Goal: Information Seeking & Learning: Learn about a topic

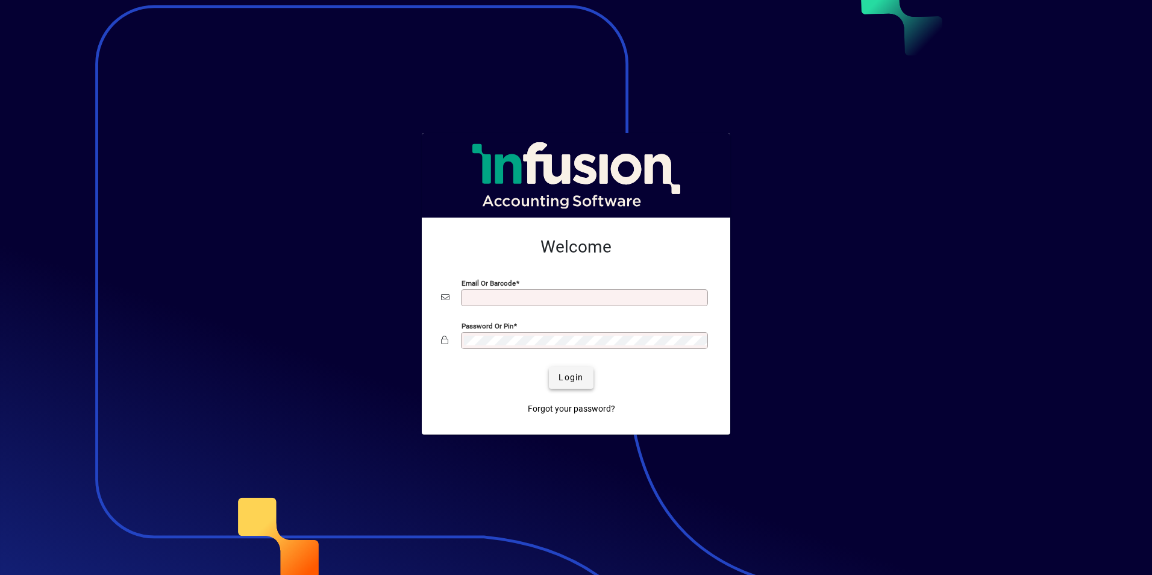
type input "**********"
click at [582, 374] on span "Login" at bounding box center [571, 377] width 25 height 13
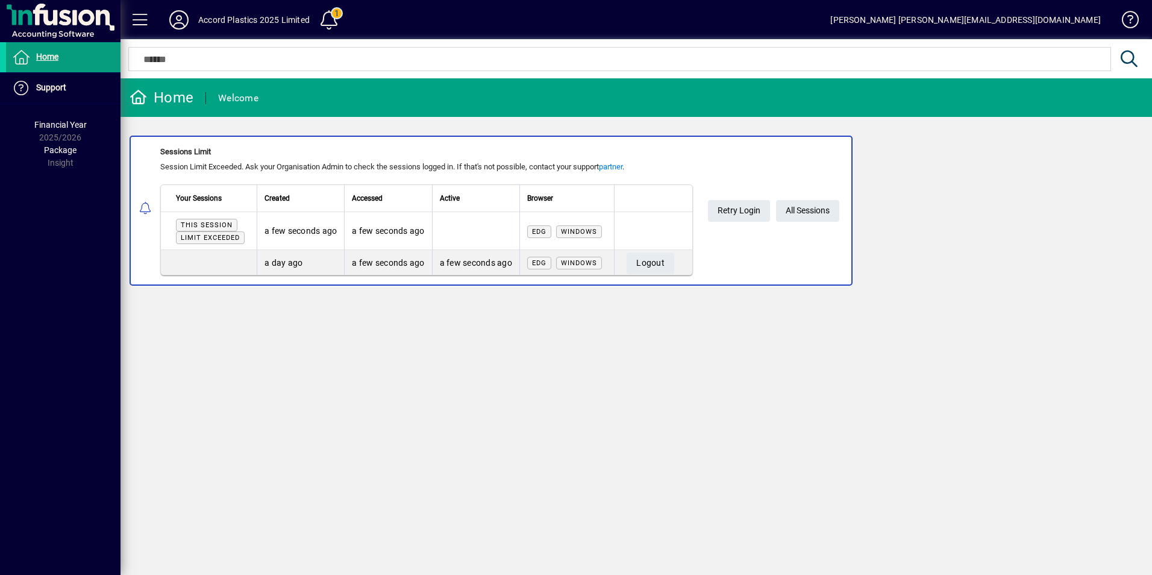
click at [186, 97] on div "Home" at bounding box center [162, 97] width 64 height 19
click at [54, 58] on span "Home" at bounding box center [47, 57] width 22 height 10
click at [181, 19] on icon at bounding box center [179, 19] width 24 height 19
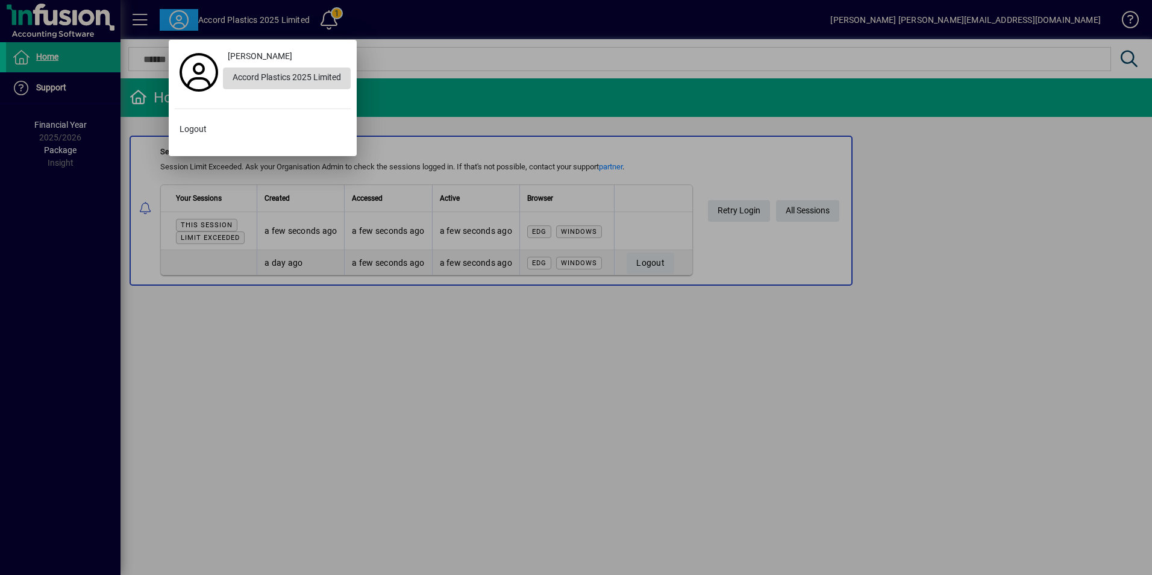
click at [254, 73] on div "Accord Plastics 2025 Limited" at bounding box center [287, 79] width 128 height 22
click at [45, 54] on div at bounding box center [576, 287] width 1152 height 575
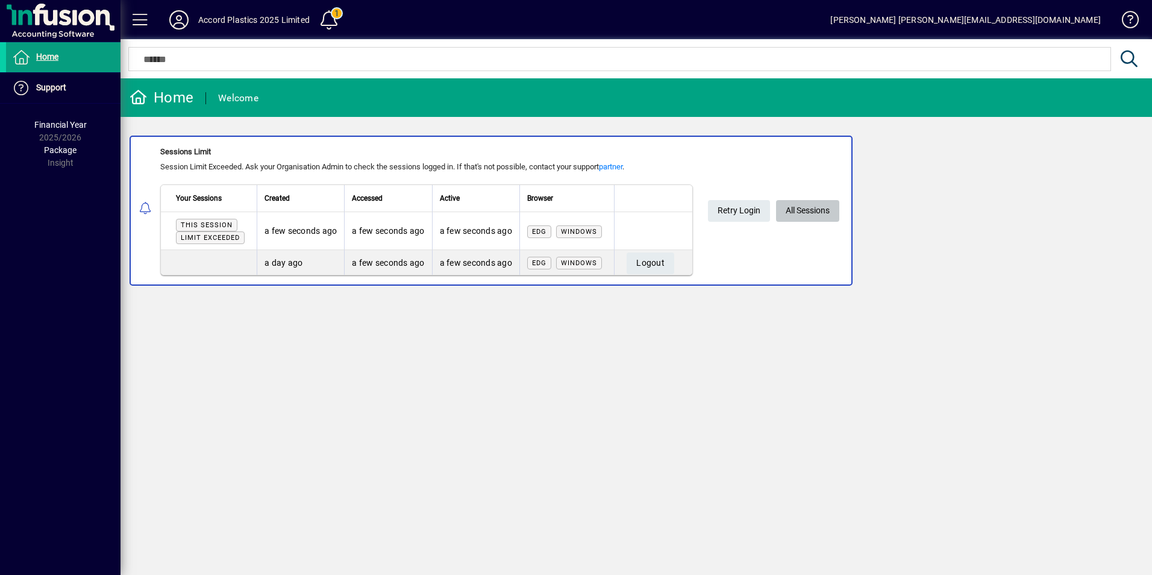
click at [809, 210] on span "All Sessions" at bounding box center [808, 211] width 44 height 20
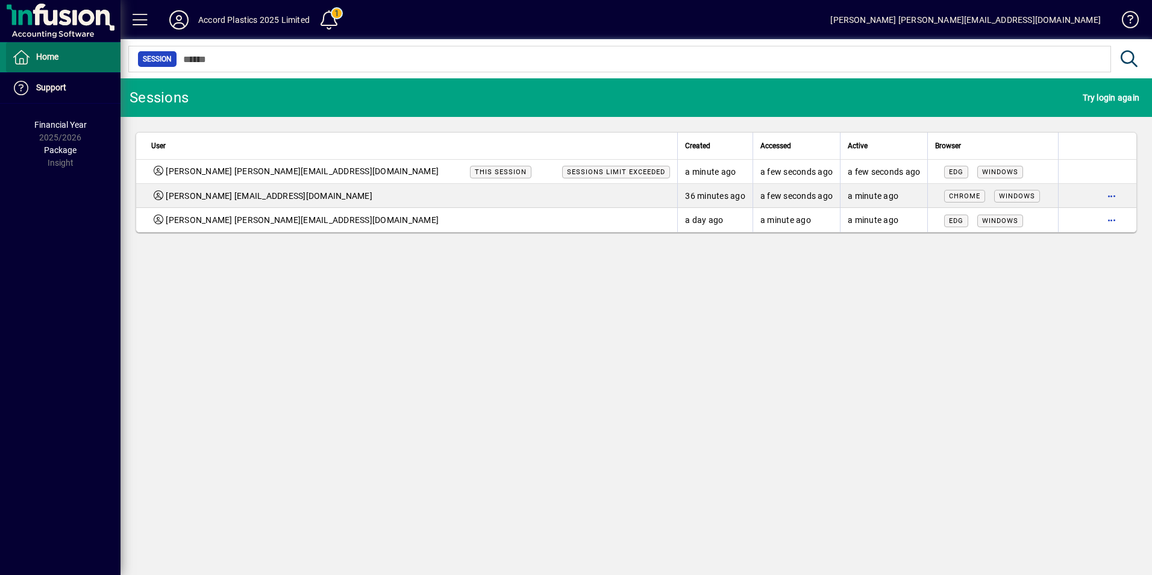
click at [49, 55] on span "Home" at bounding box center [47, 57] width 22 height 10
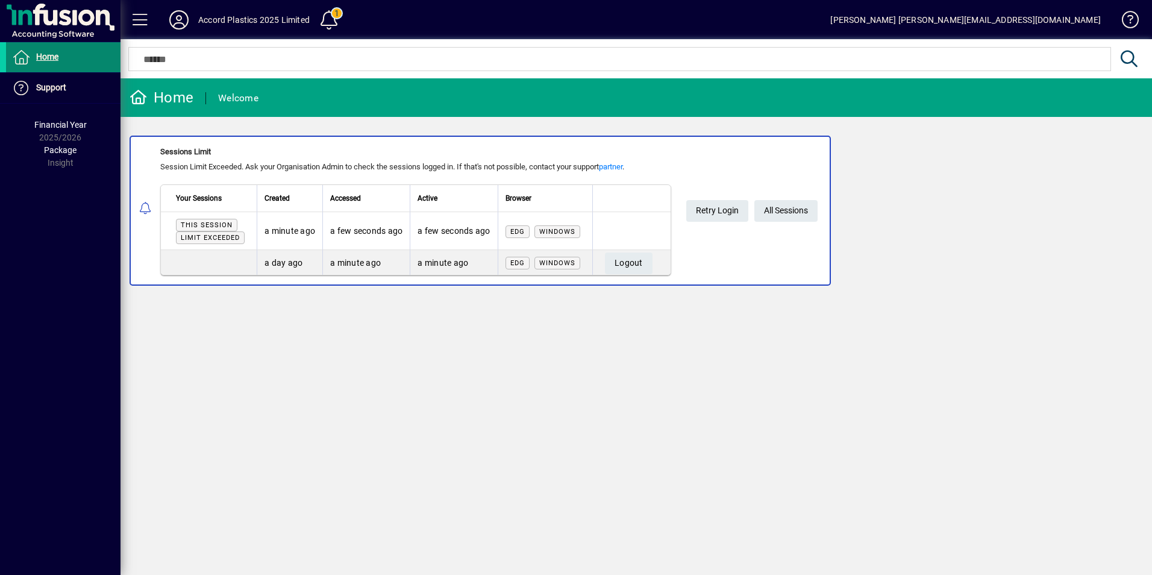
click at [54, 58] on span "Home" at bounding box center [47, 57] width 22 height 10
click at [331, 8] on span at bounding box center [329, 19] width 29 height 29
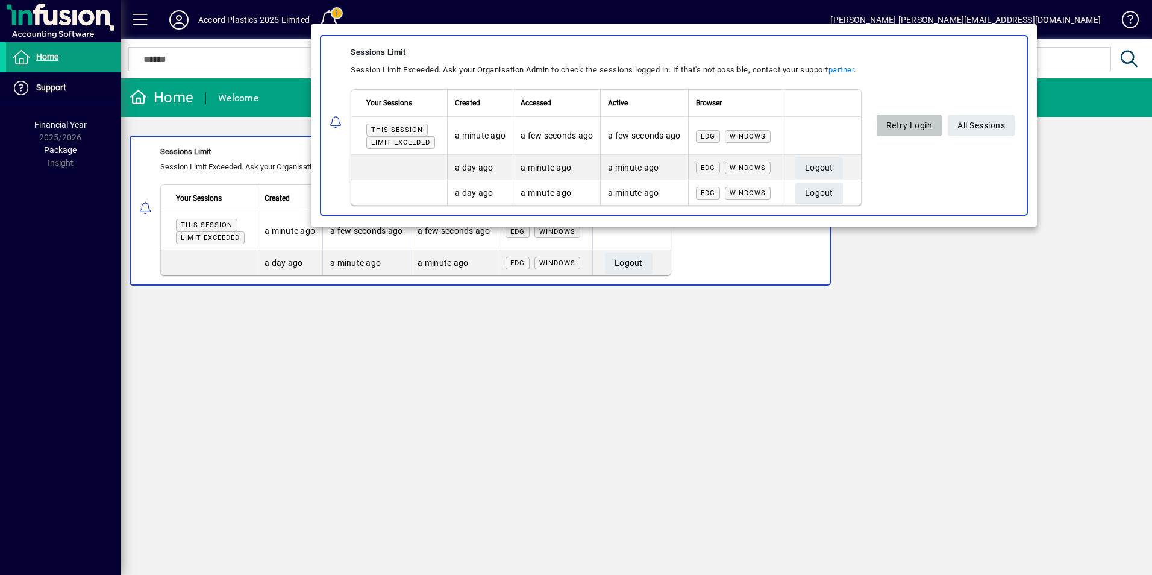
click at [924, 122] on span "Retry Login" at bounding box center [910, 126] width 46 height 20
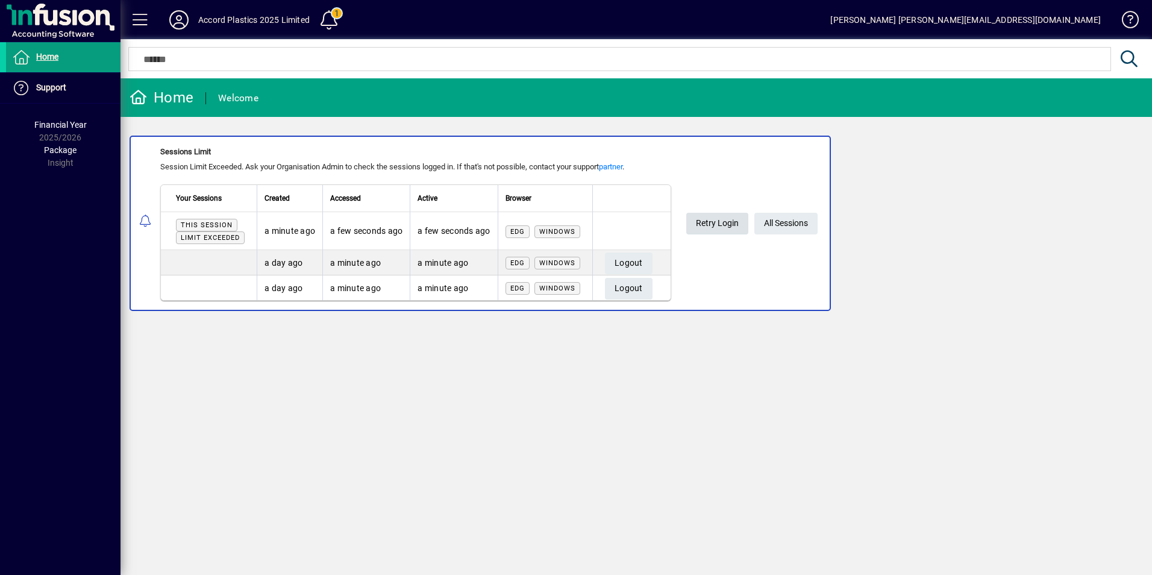
click at [713, 219] on span "Retry Login" at bounding box center [717, 223] width 43 height 20
click at [624, 259] on span "Logout" at bounding box center [629, 263] width 28 height 20
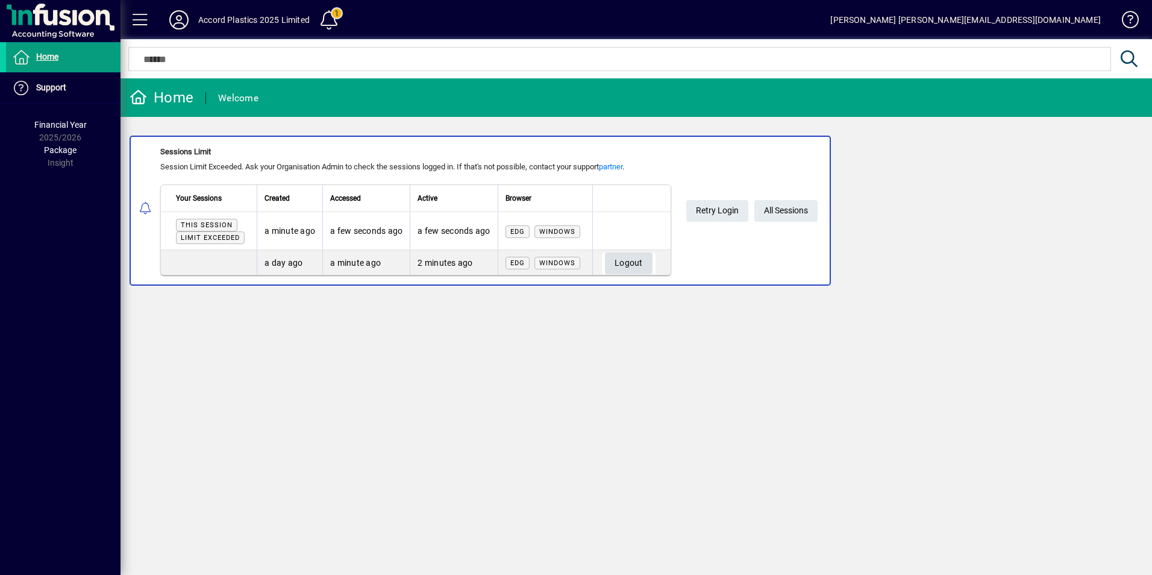
click at [638, 265] on span "Logout" at bounding box center [629, 263] width 28 height 20
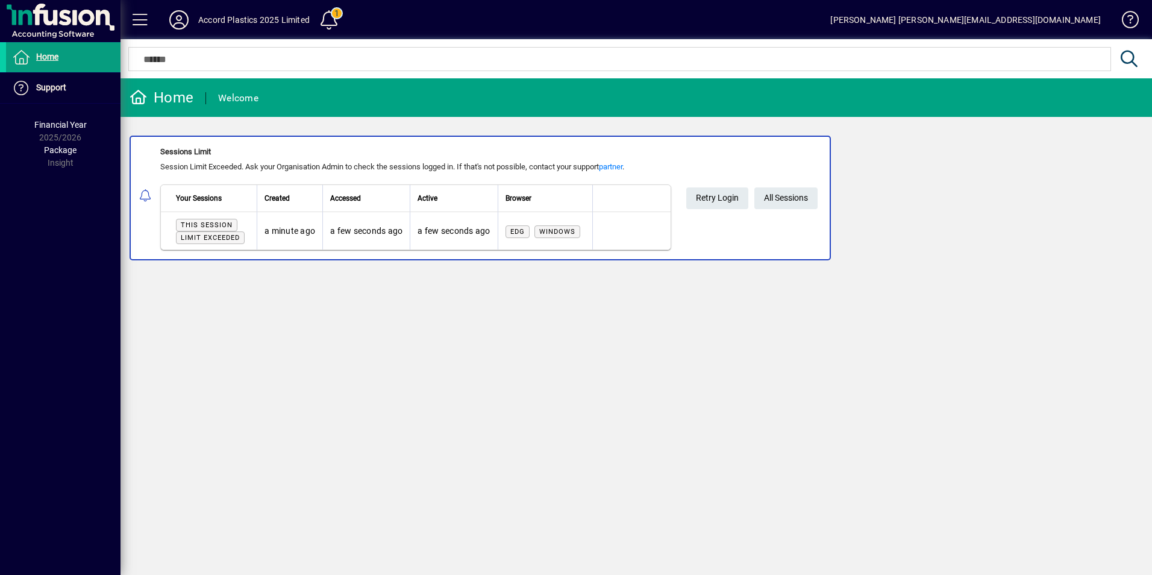
click at [221, 234] on span "Limit exceeded" at bounding box center [210, 238] width 59 height 8
click at [721, 184] on span at bounding box center [722, 198] width 62 height 29
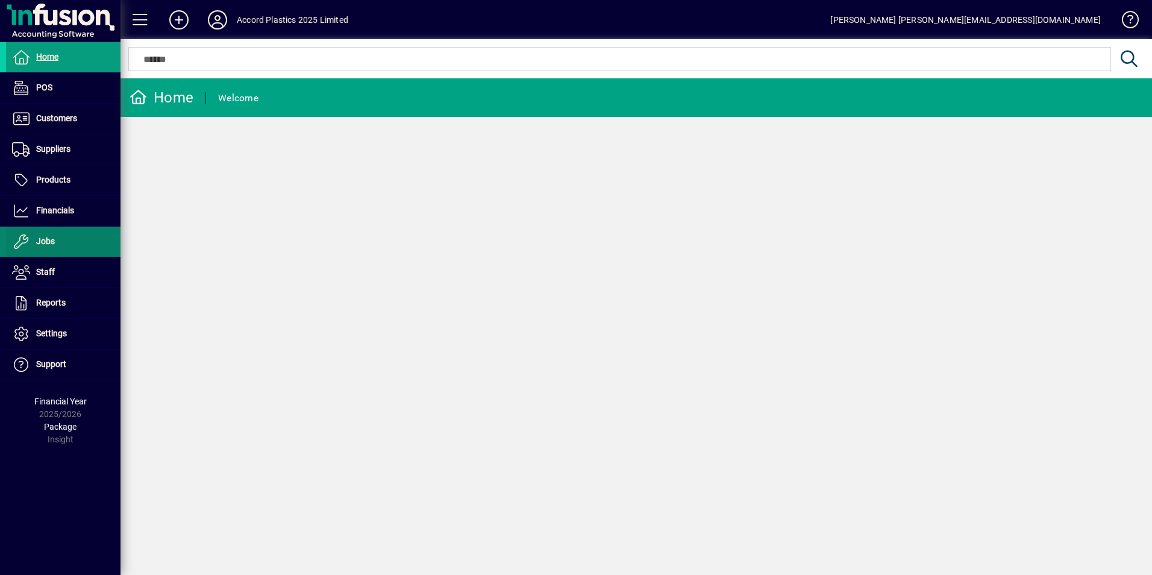
click at [46, 247] on span "Jobs" at bounding box center [30, 241] width 49 height 14
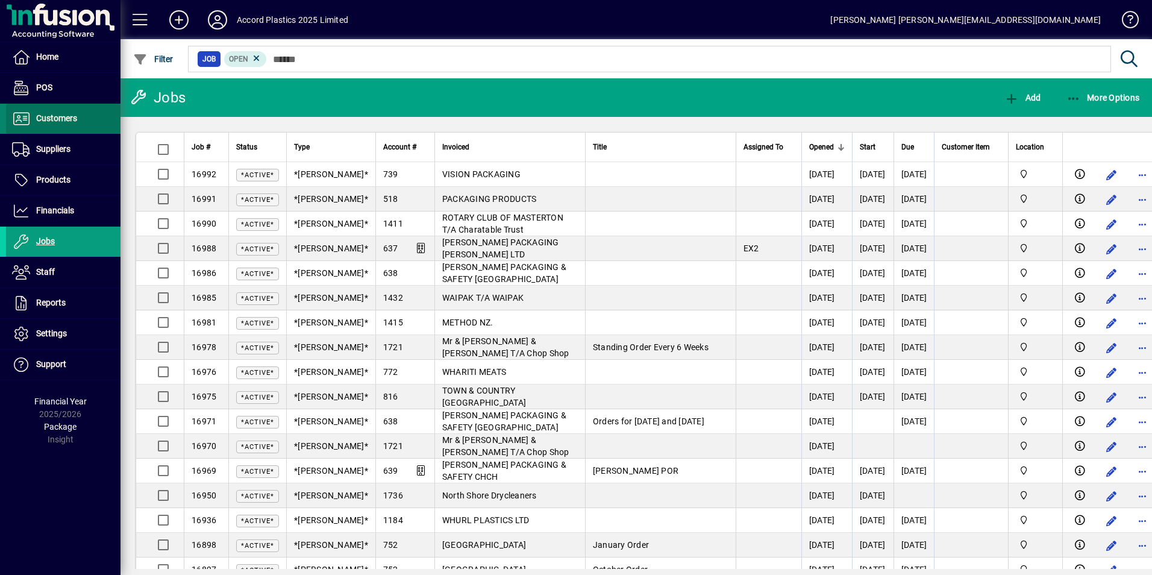
click at [55, 121] on span "Customers" at bounding box center [56, 118] width 41 height 10
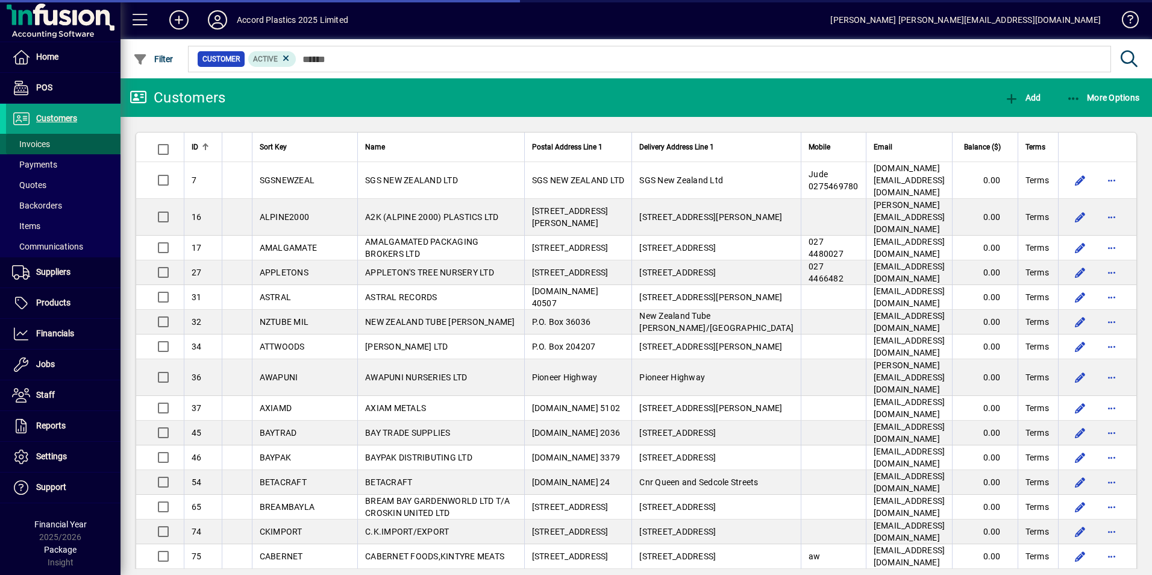
click at [55, 141] on span at bounding box center [63, 144] width 115 height 29
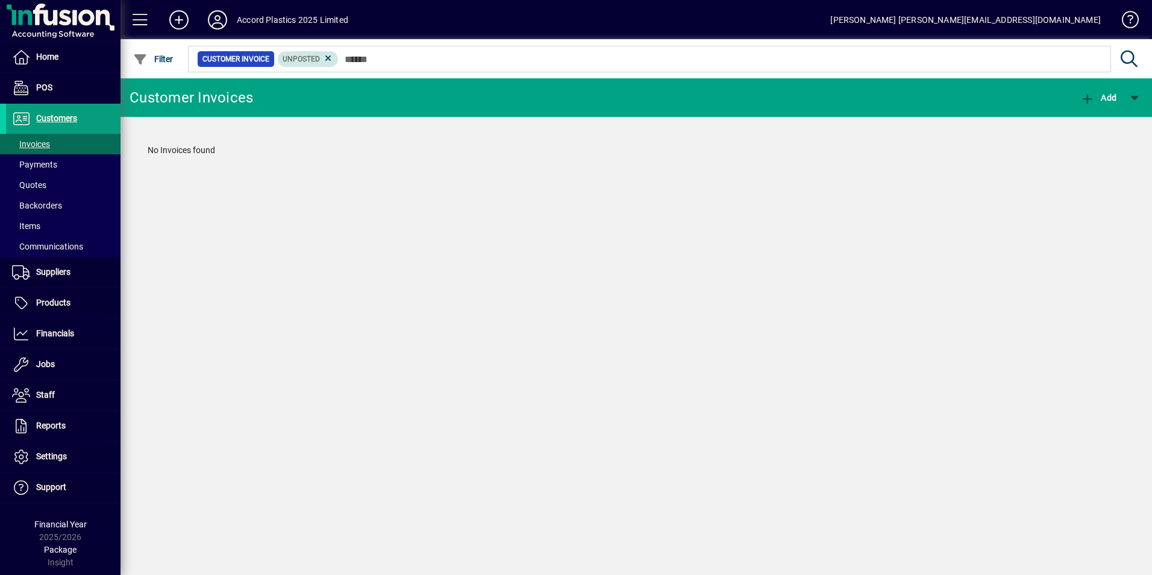
click at [322, 61] on span "Unposted" at bounding box center [308, 59] width 51 height 12
click at [331, 59] on icon at bounding box center [328, 58] width 11 height 11
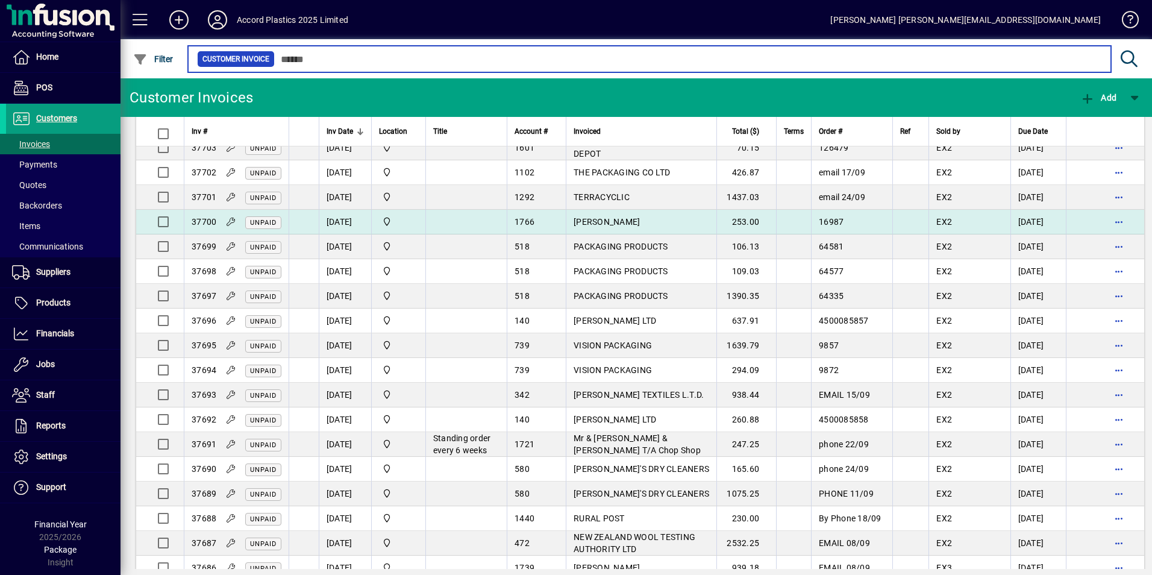
scroll to position [121, 0]
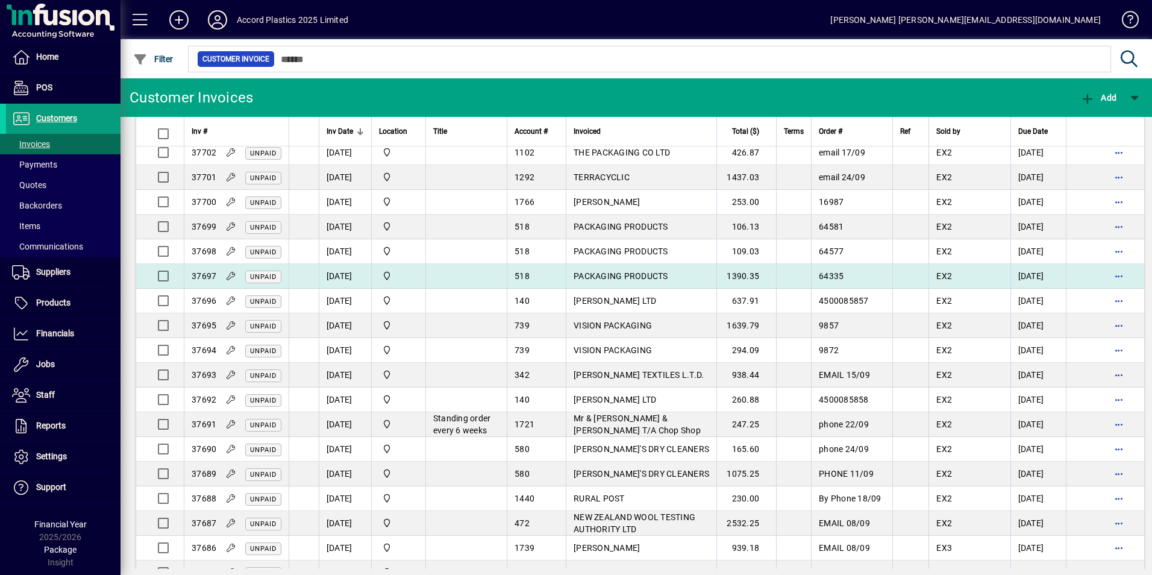
click at [576, 277] on span "PACKAGING PRODUCTS" at bounding box center [621, 276] width 95 height 10
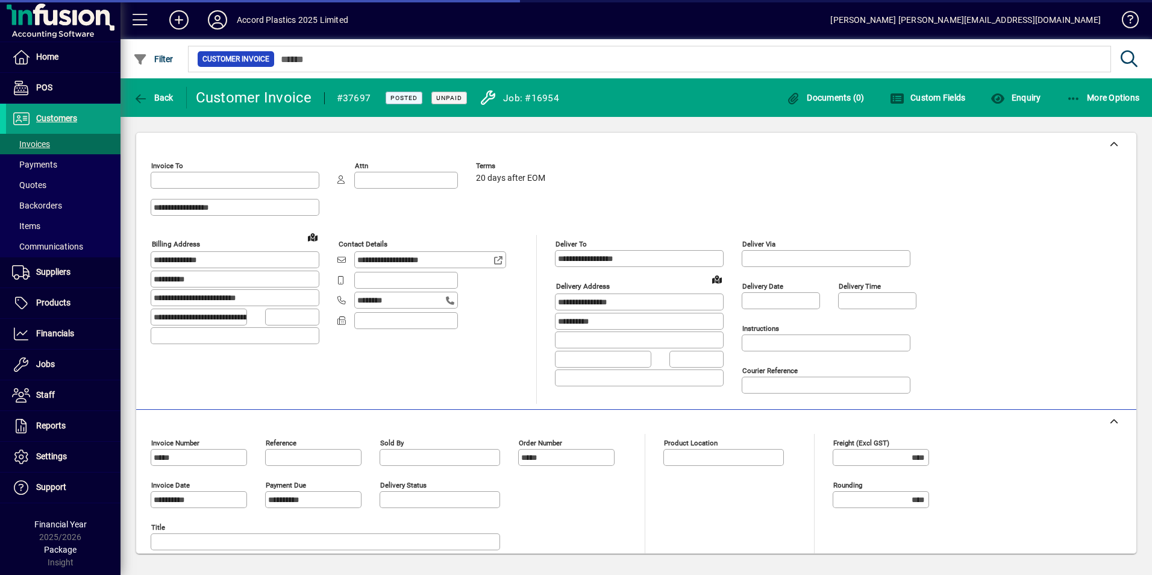
type input "**********"
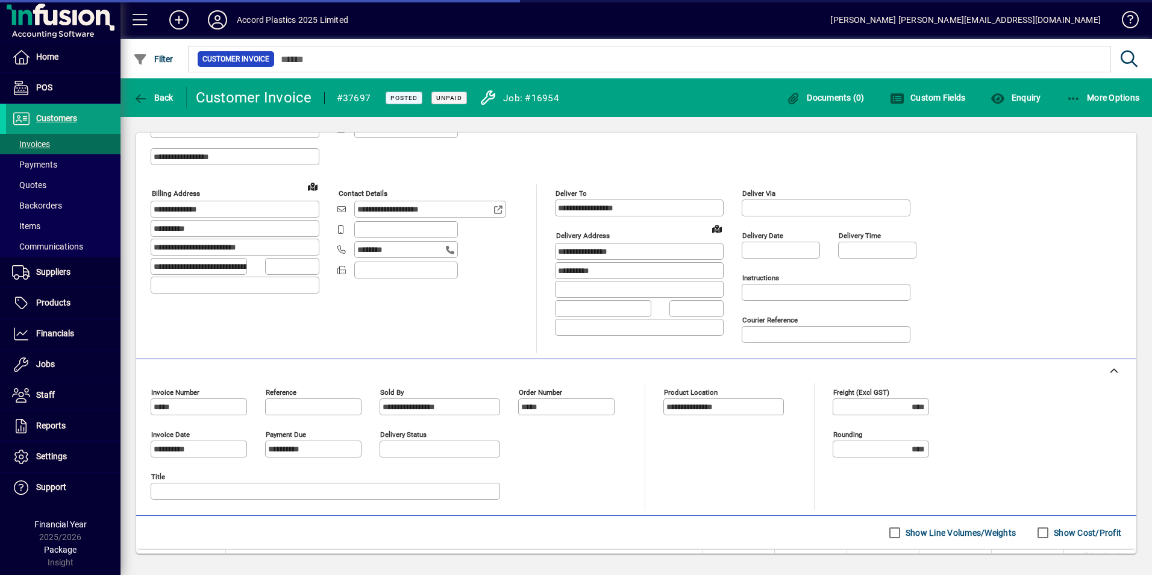
scroll to position [167, 0]
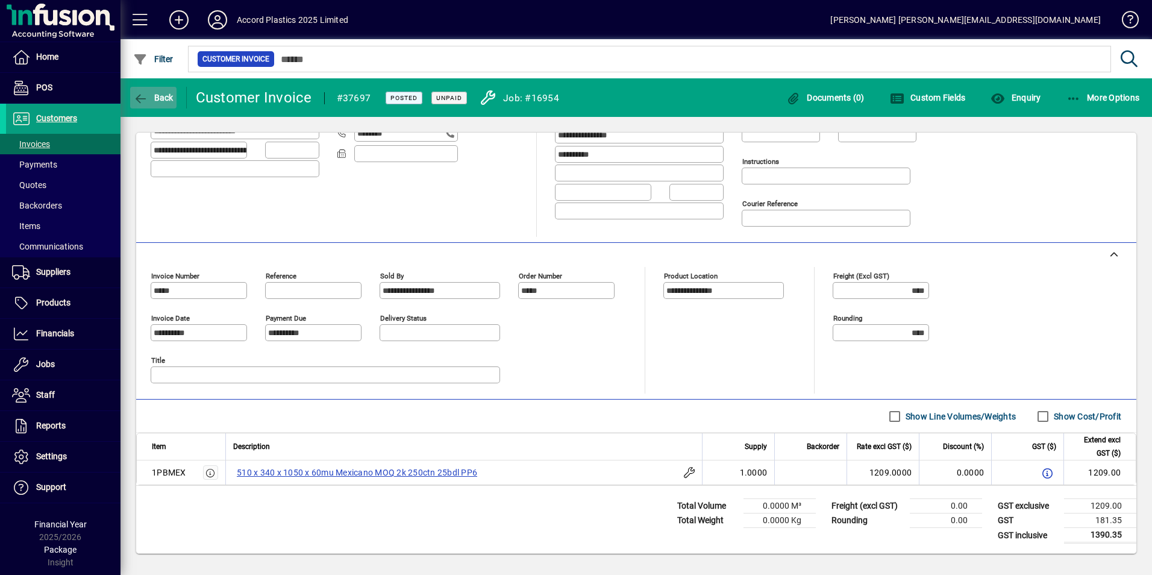
click at [168, 96] on span "Back" at bounding box center [153, 98] width 40 height 10
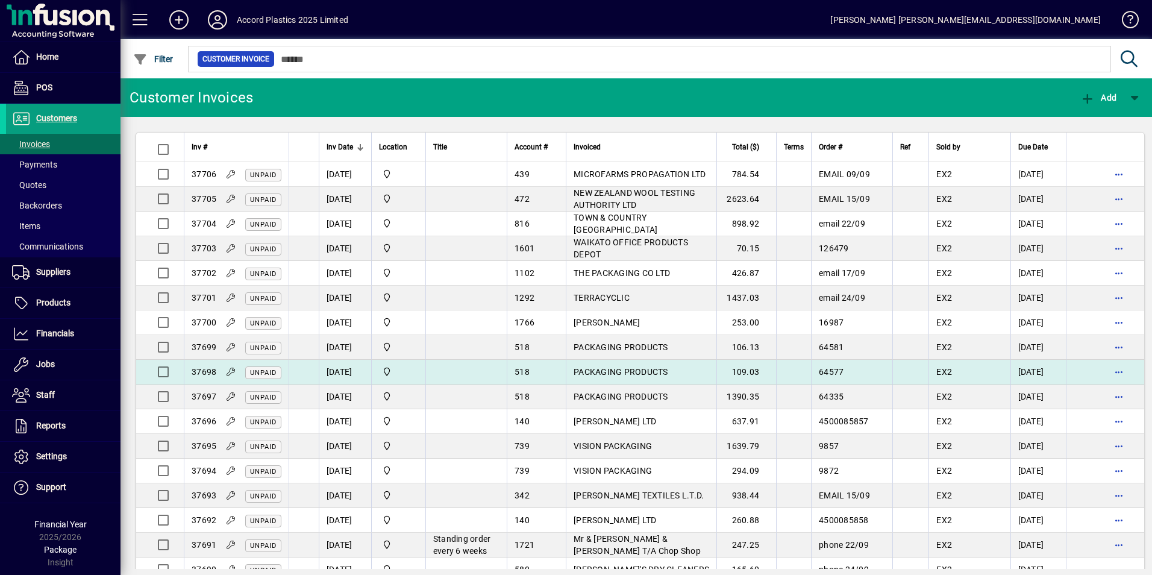
click at [214, 371] on span "37698" at bounding box center [204, 372] width 25 height 10
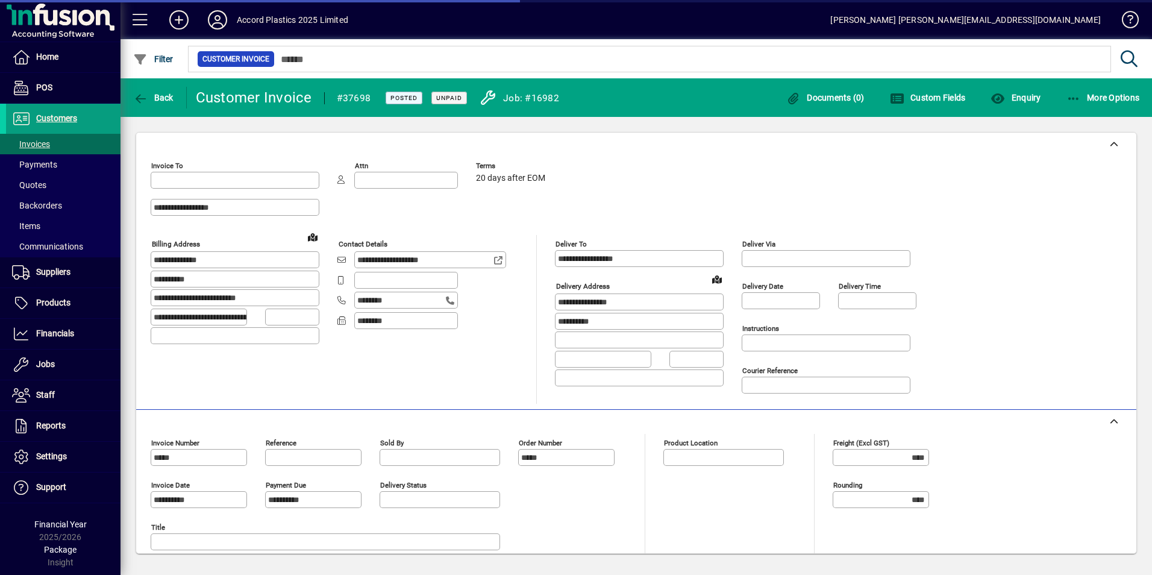
type input "**********"
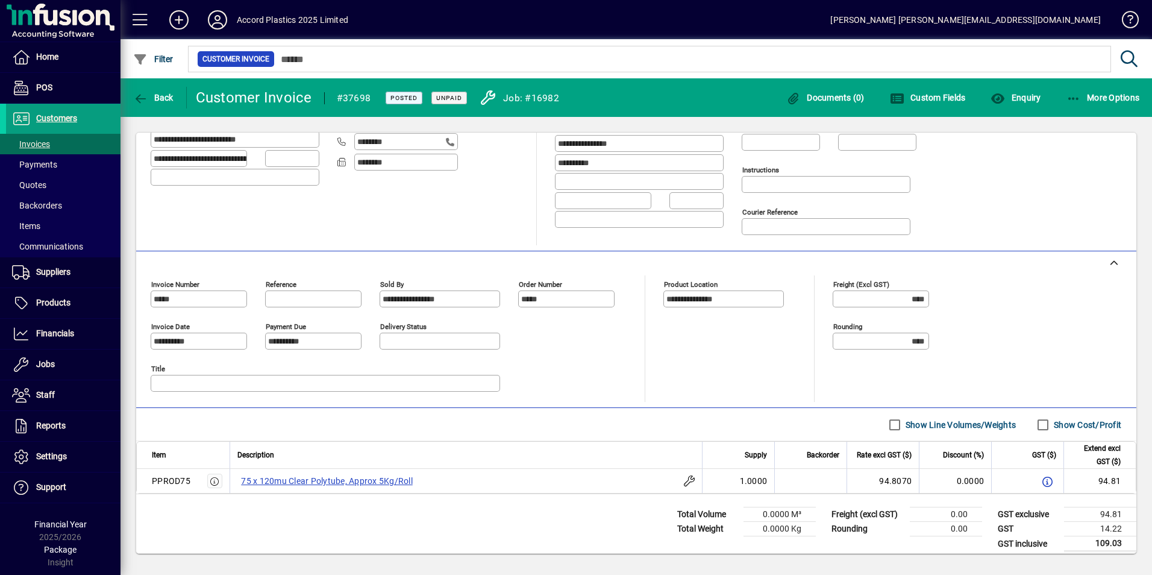
scroll to position [167, 0]
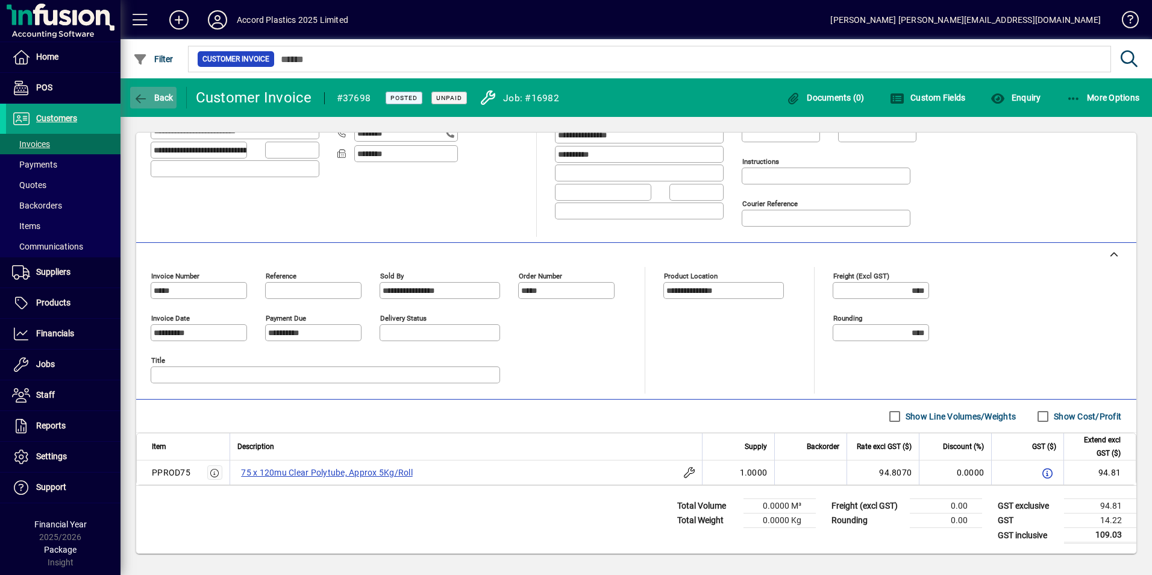
click at [164, 98] on span "Back" at bounding box center [153, 98] width 40 height 10
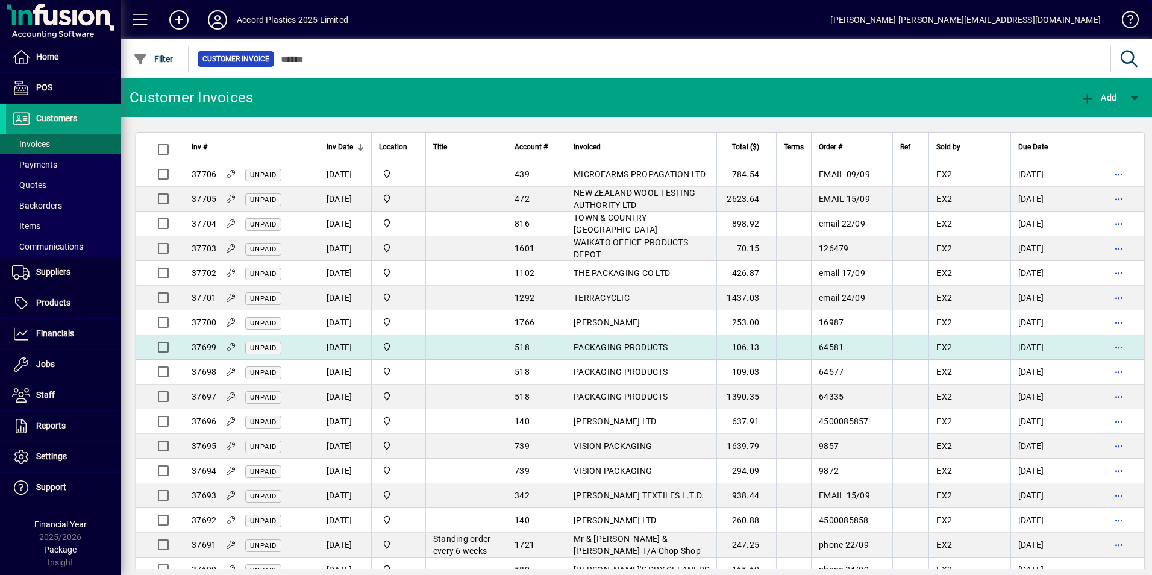
click at [223, 344] on div "37699 Unpaid" at bounding box center [237, 347] width 90 height 13
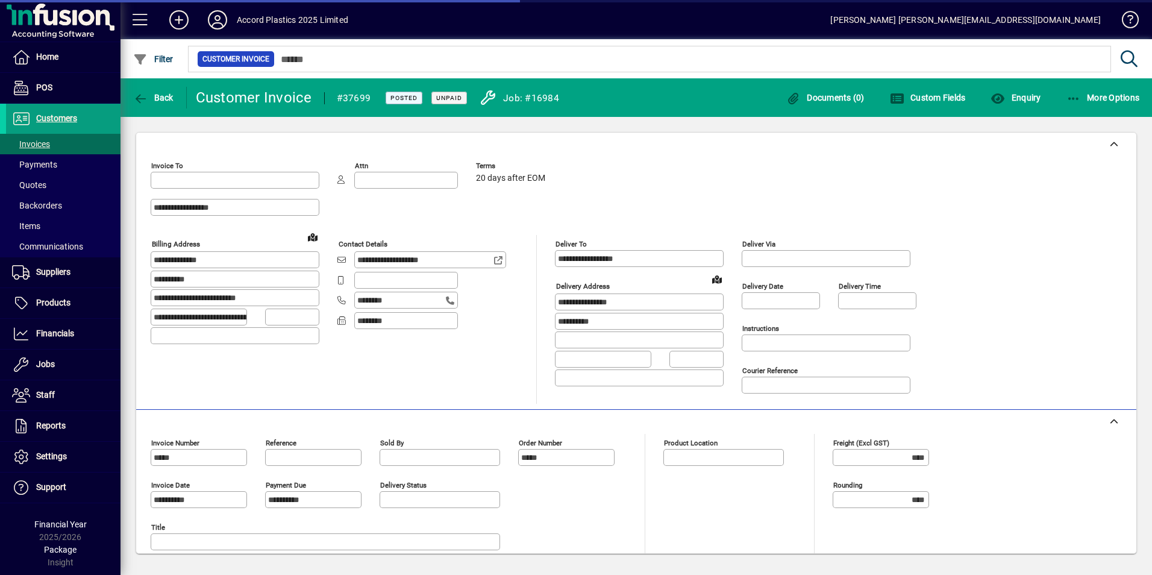
type input "**********"
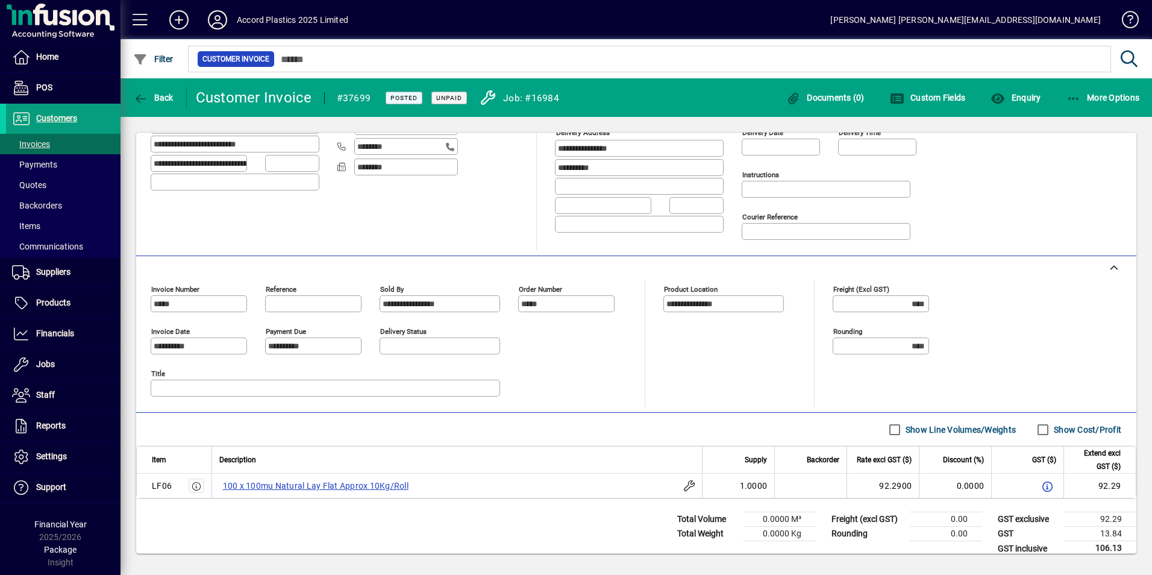
scroll to position [167, 0]
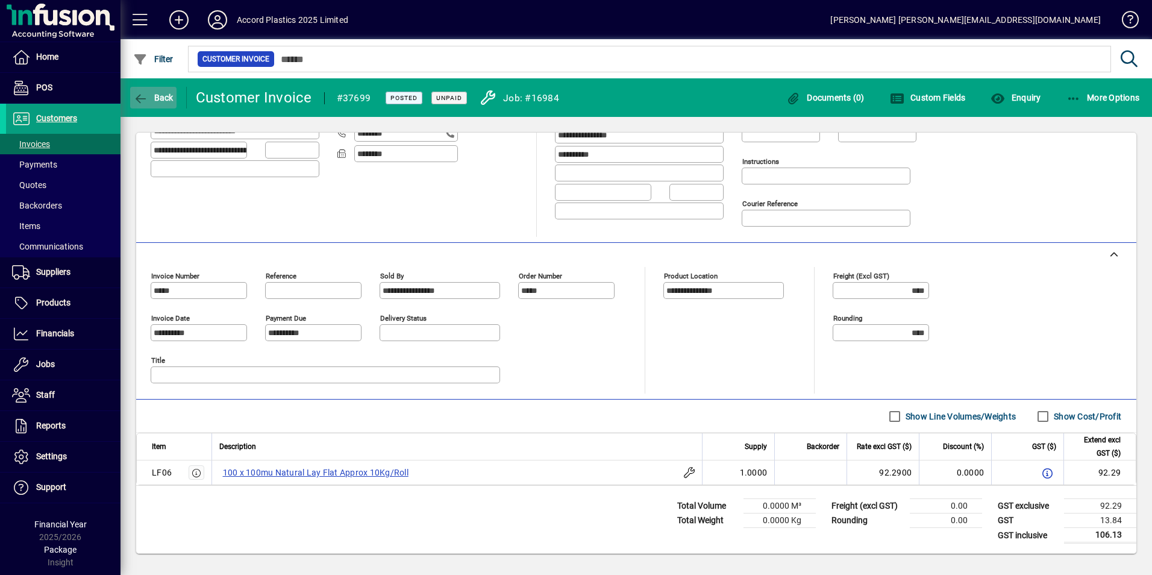
click at [133, 90] on span "button" at bounding box center [153, 97] width 46 height 29
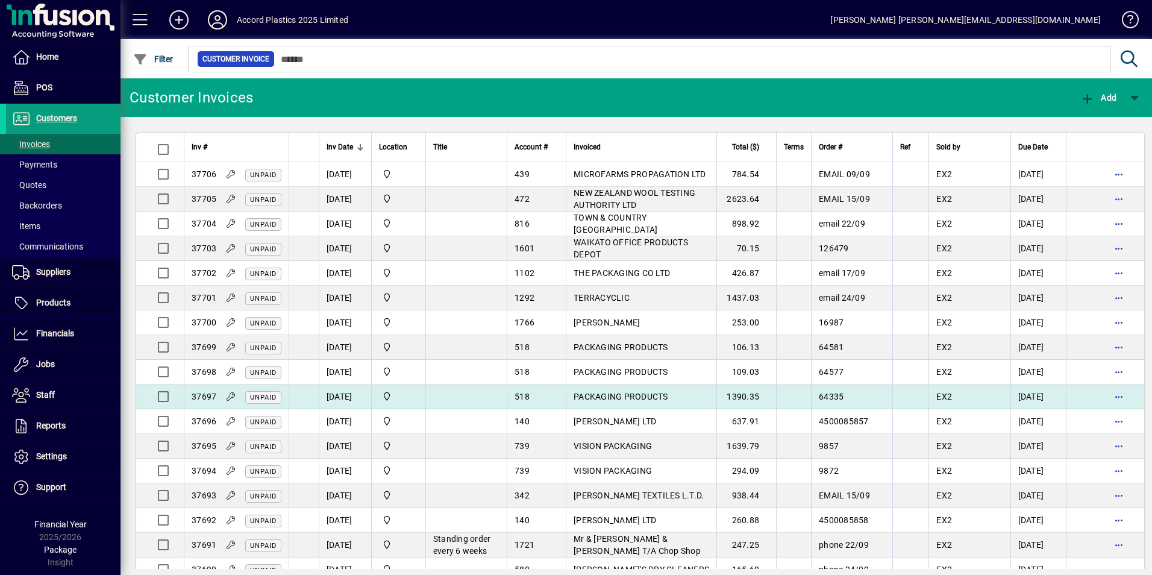
click at [210, 394] on span "37697" at bounding box center [204, 397] width 25 height 10
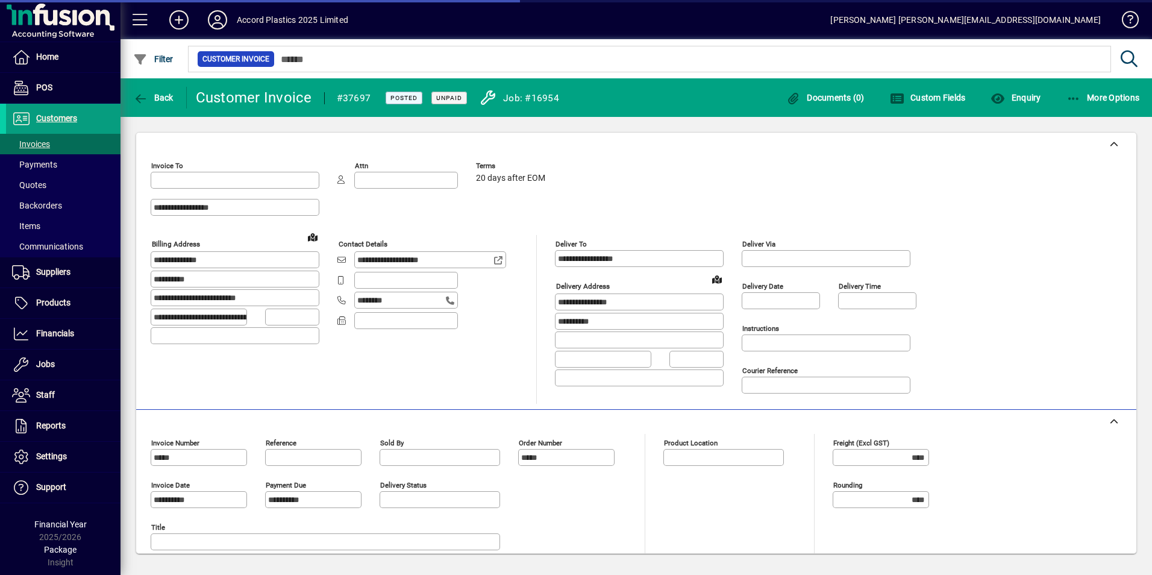
type input "**********"
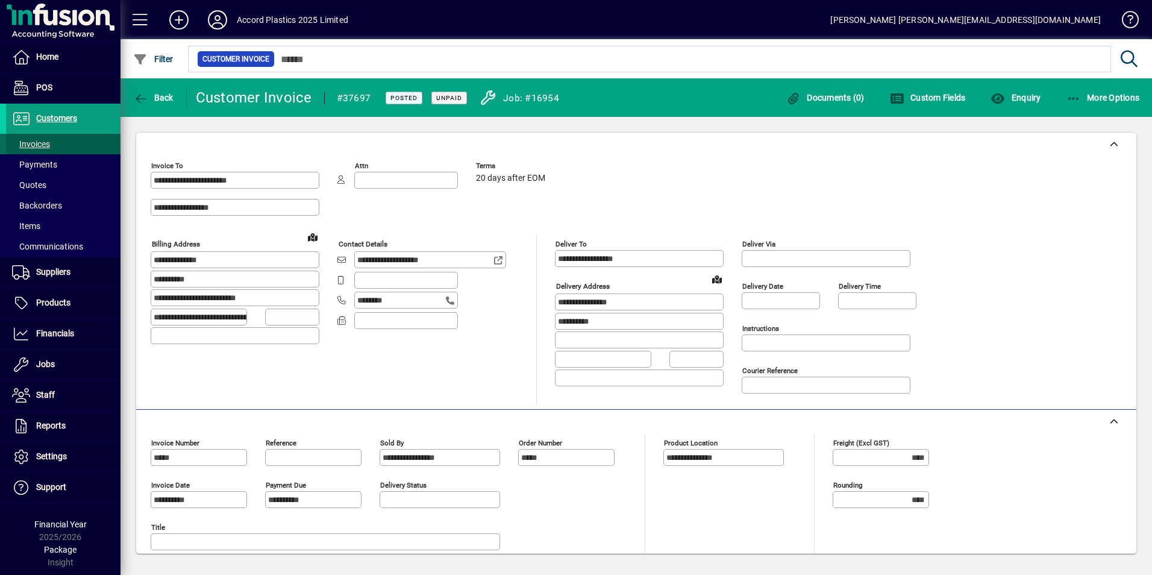
click at [44, 142] on span "Invoices" at bounding box center [31, 144] width 38 height 10
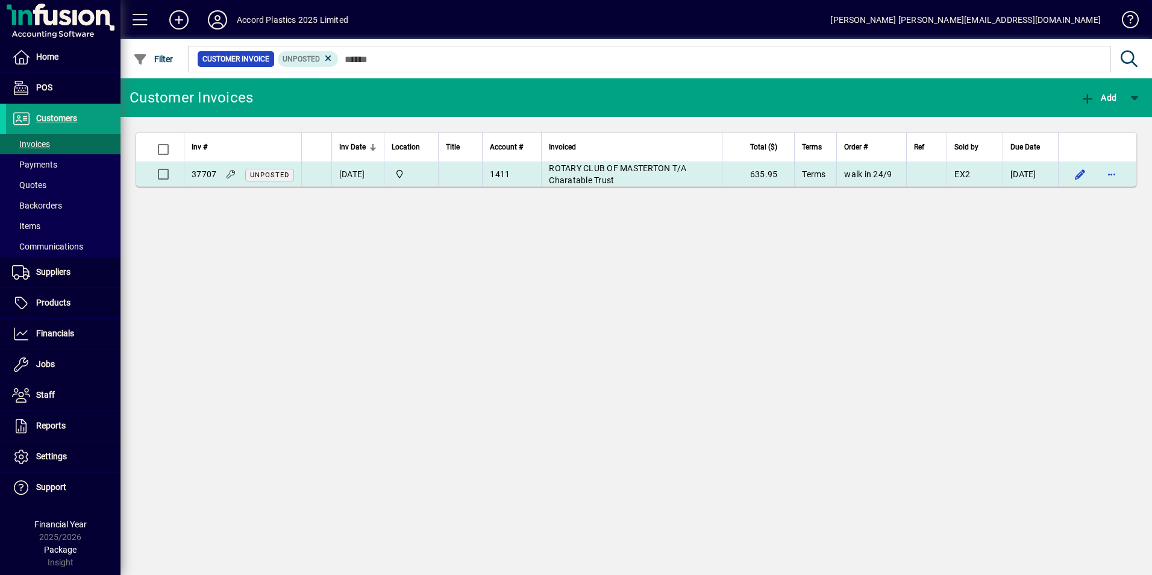
click at [576, 167] on span "ROTARY CLUB OF MASTERTON T/A Charatable Trust" at bounding box center [617, 174] width 137 height 22
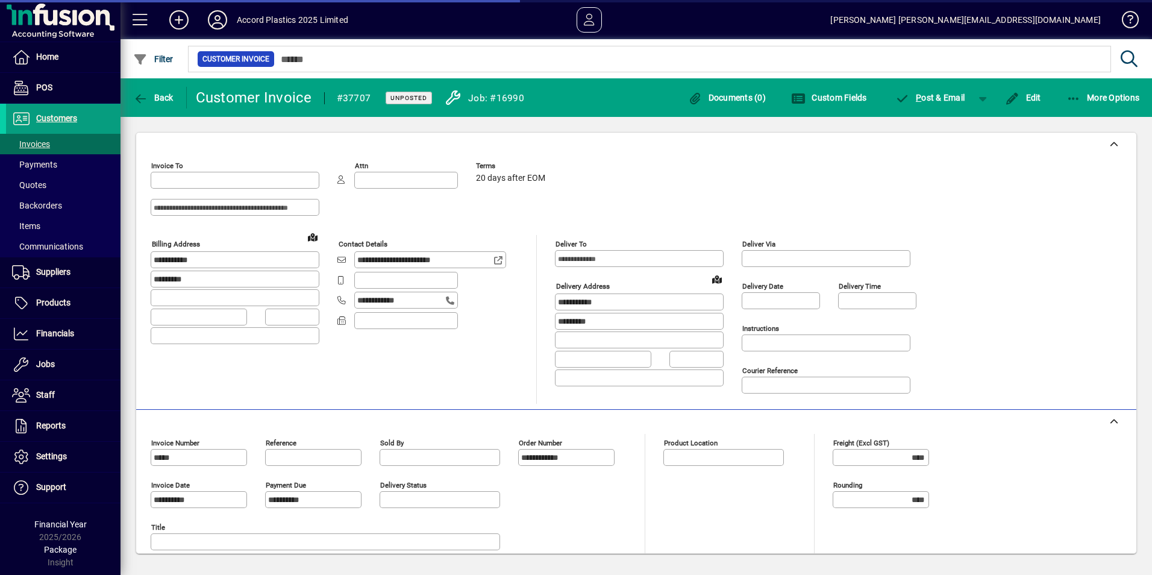
type input "**********"
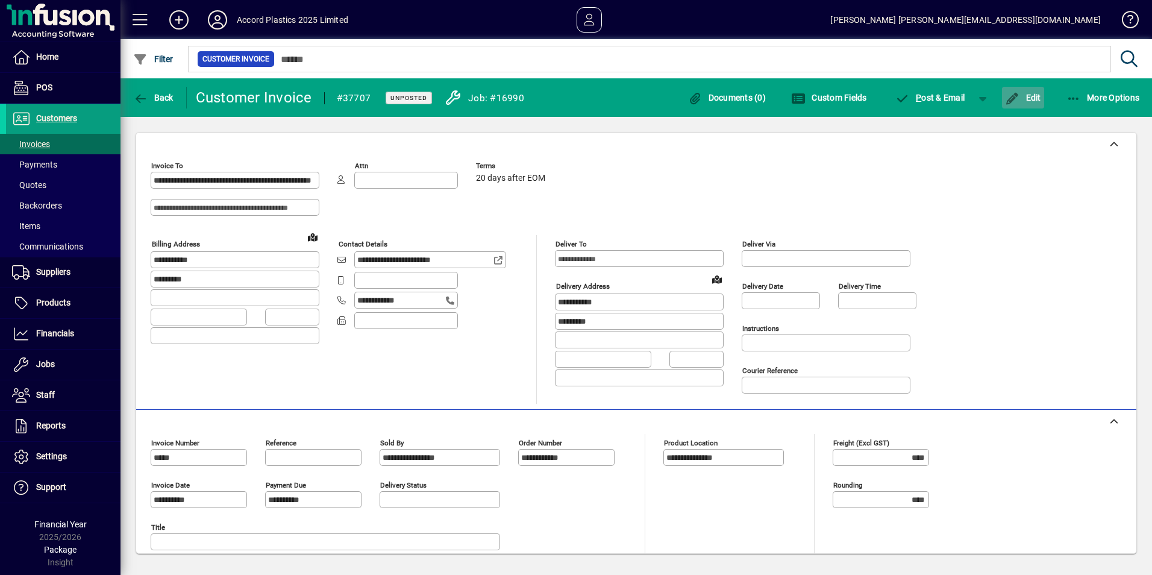
click at [1028, 95] on span "Edit" at bounding box center [1023, 98] width 36 height 10
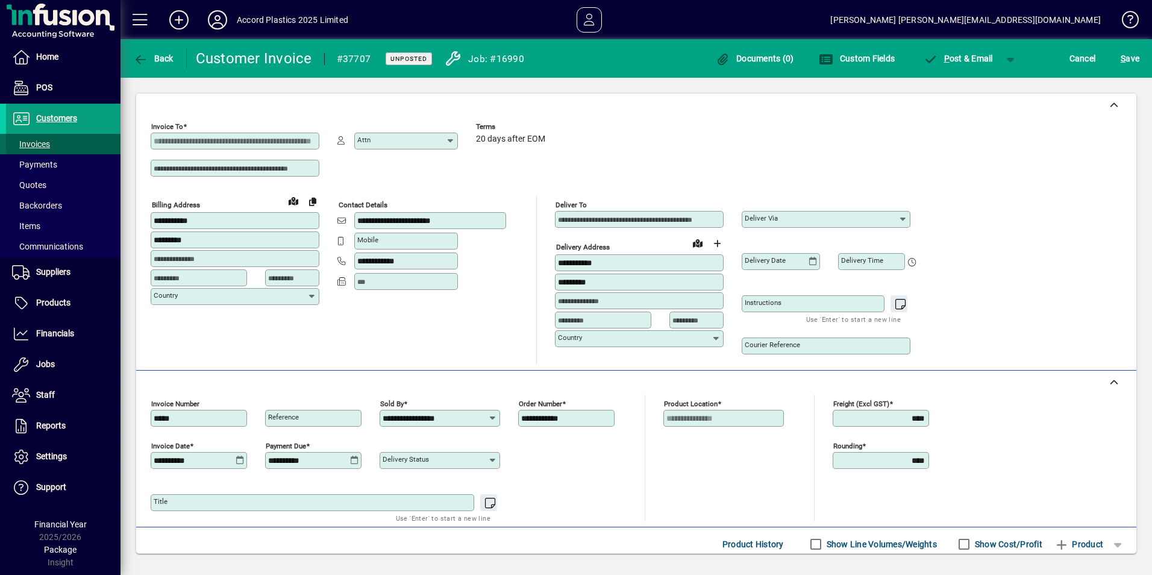
click at [30, 145] on span "Invoices" at bounding box center [31, 144] width 38 height 10
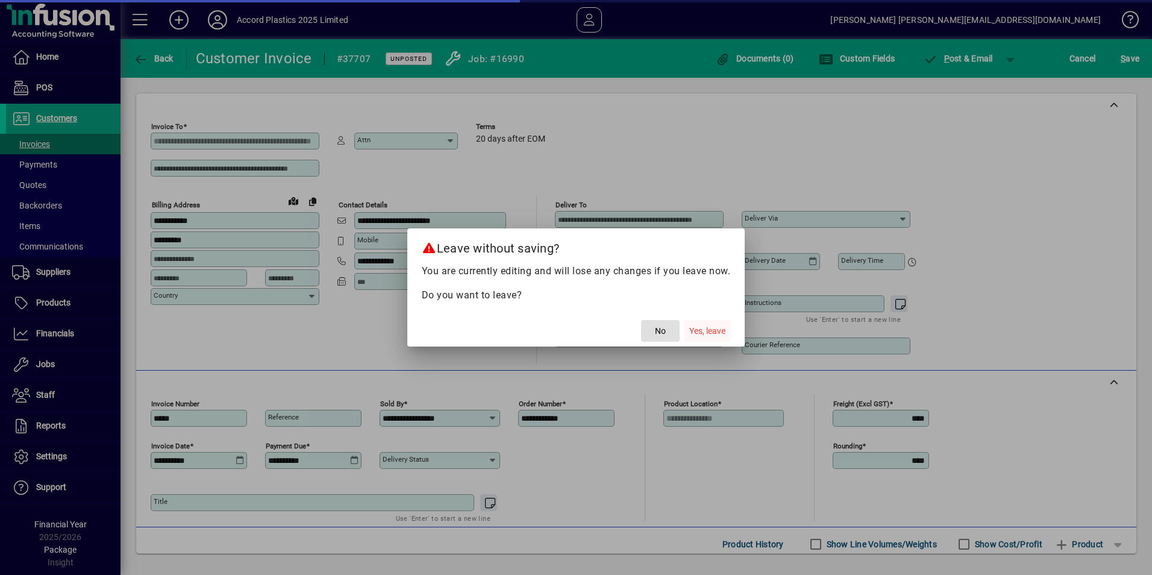
click at [715, 330] on span "Yes, leave" at bounding box center [707, 331] width 36 height 13
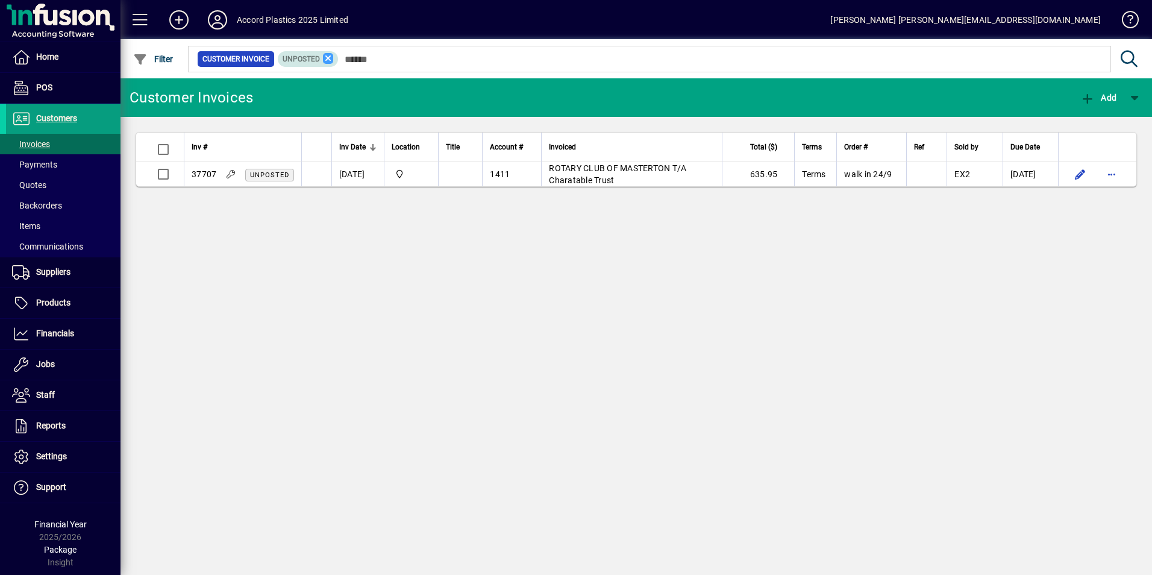
click at [324, 56] on icon at bounding box center [328, 58] width 11 height 11
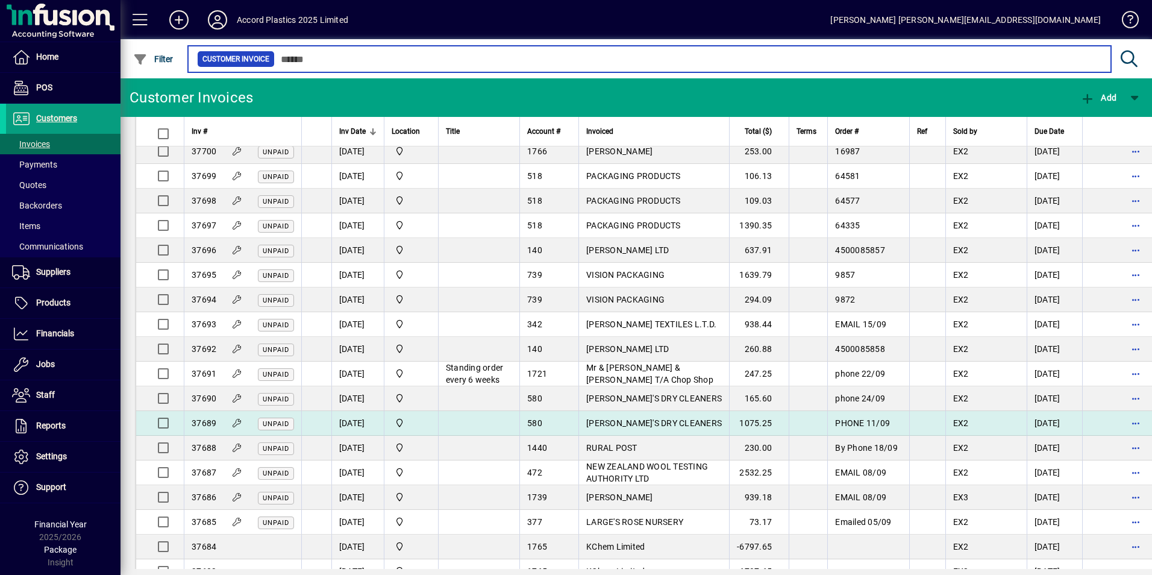
scroll to position [241, 0]
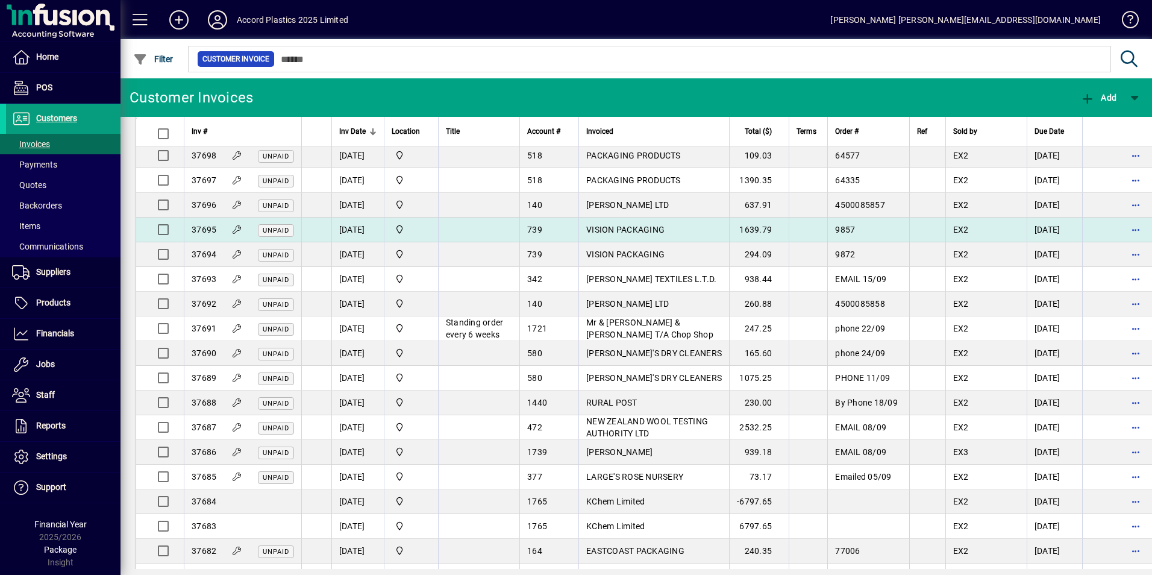
click at [363, 229] on td "28/09/2025" at bounding box center [357, 230] width 52 height 25
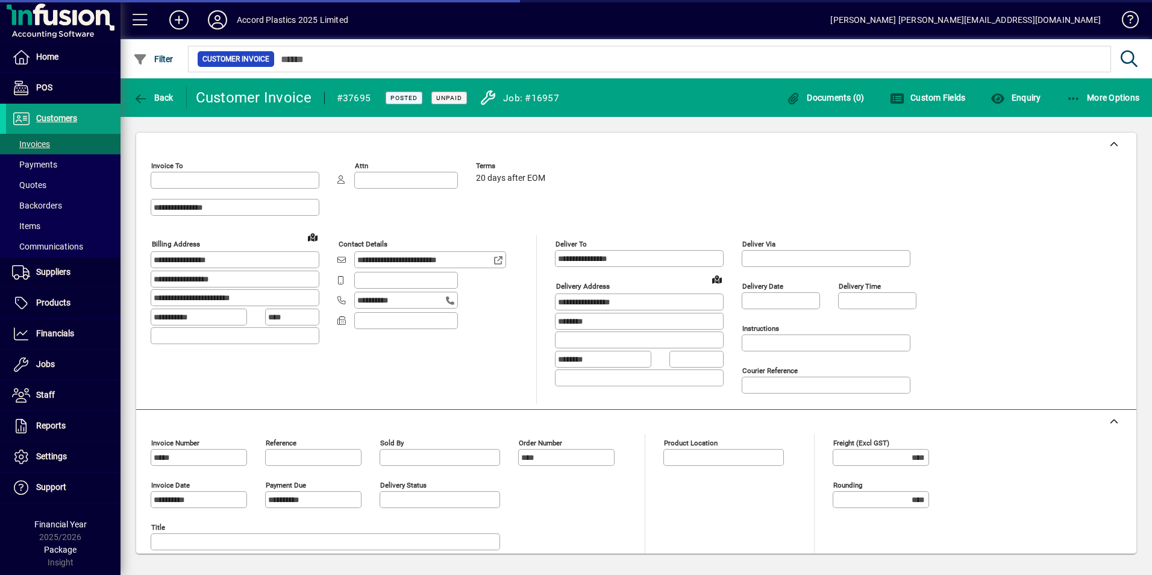
type input "**********"
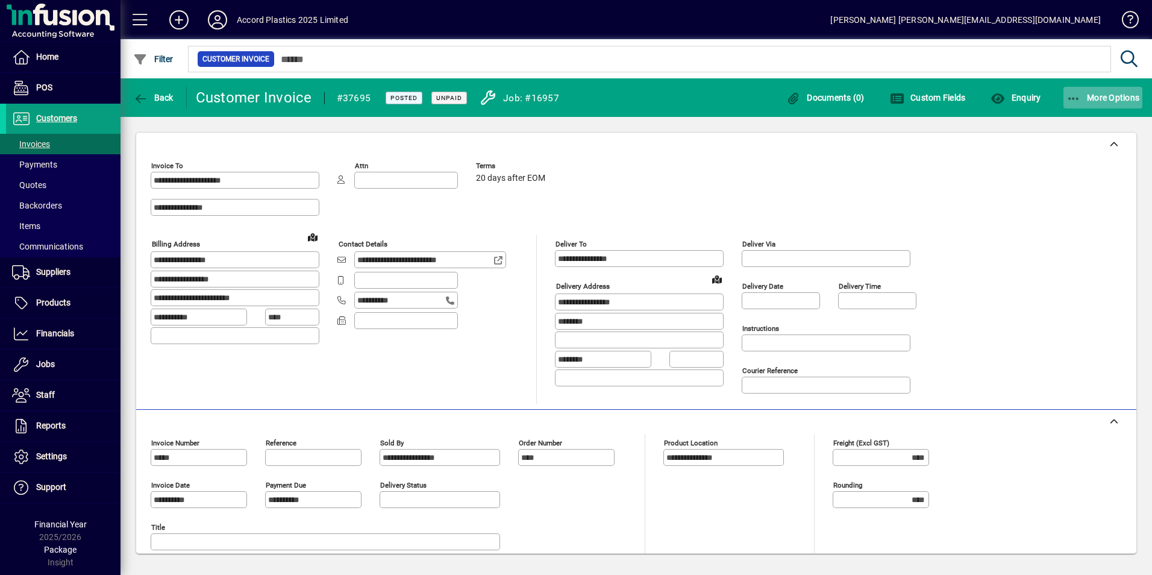
click at [1077, 98] on icon "button" at bounding box center [1074, 99] width 15 height 12
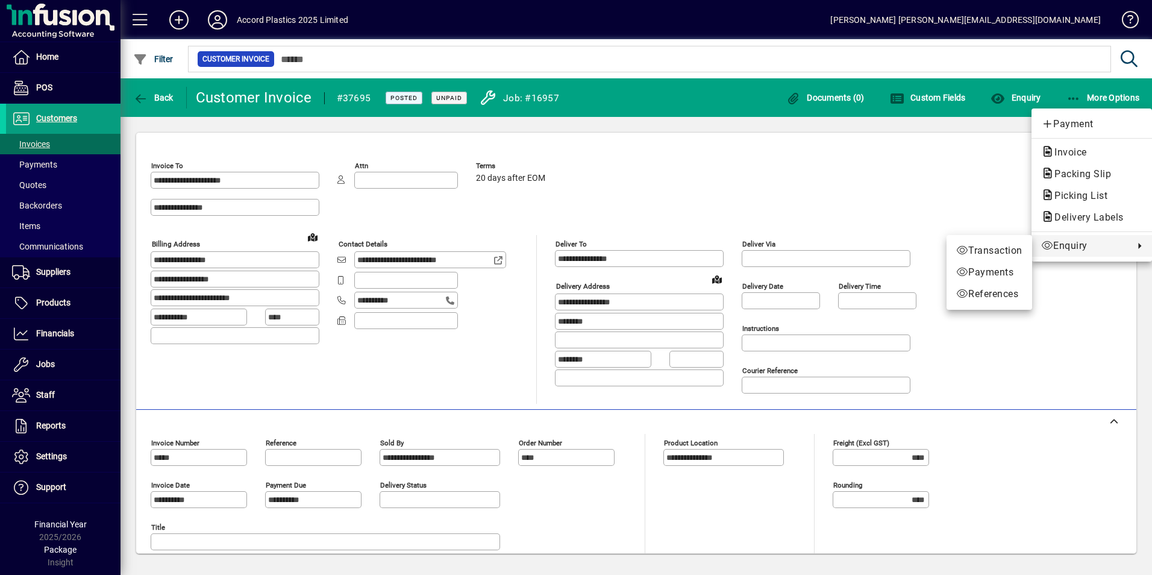
click at [984, 338] on div at bounding box center [576, 287] width 1152 height 575
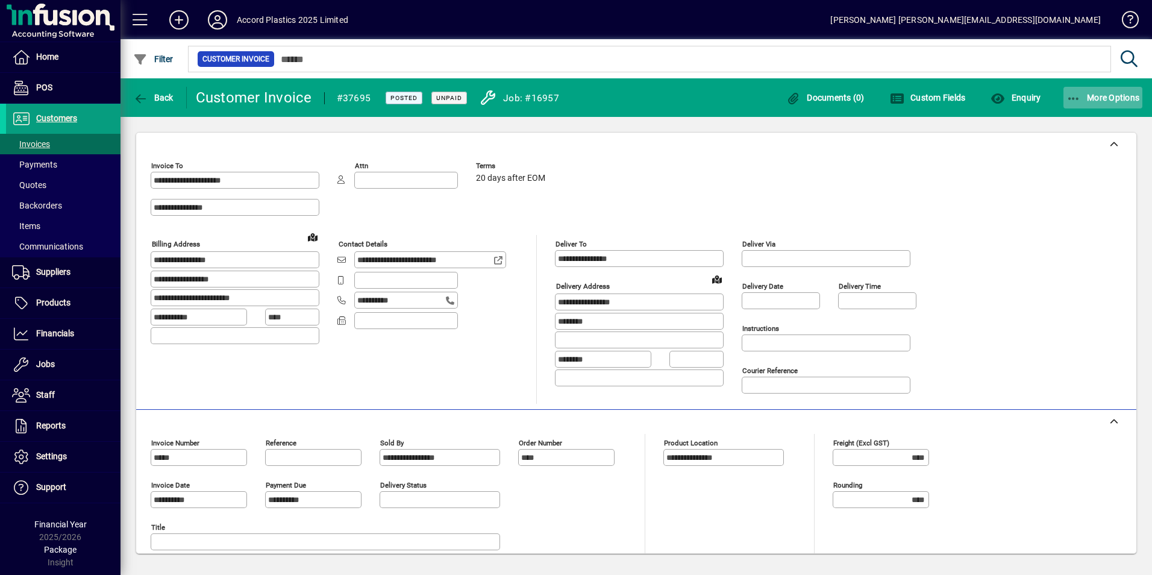
click at [1080, 98] on icon "button" at bounding box center [1074, 99] width 15 height 12
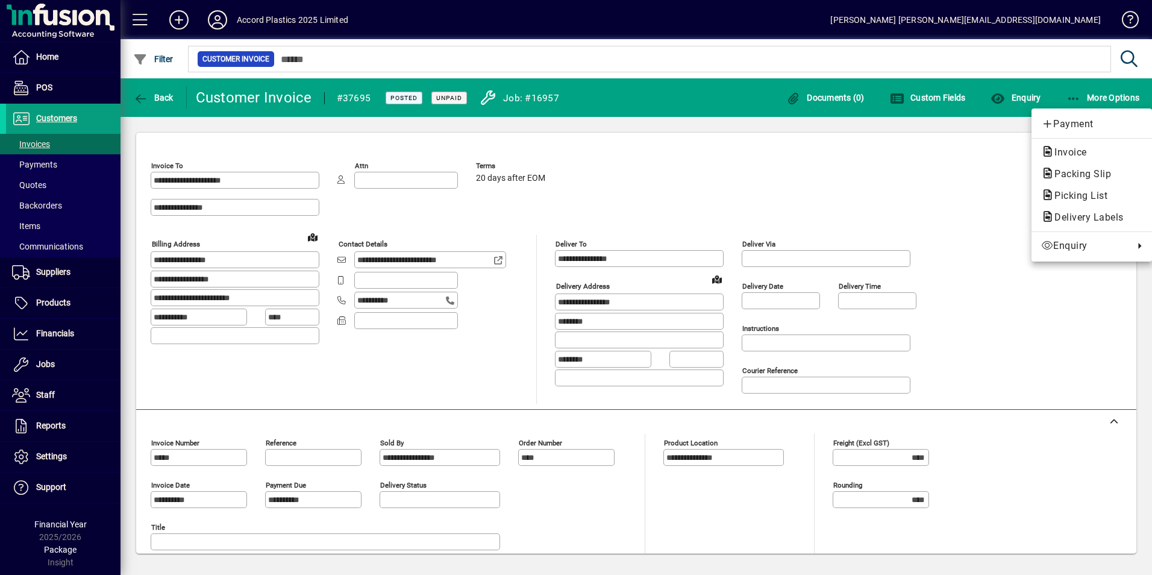
click at [57, 452] on div at bounding box center [576, 287] width 1152 height 575
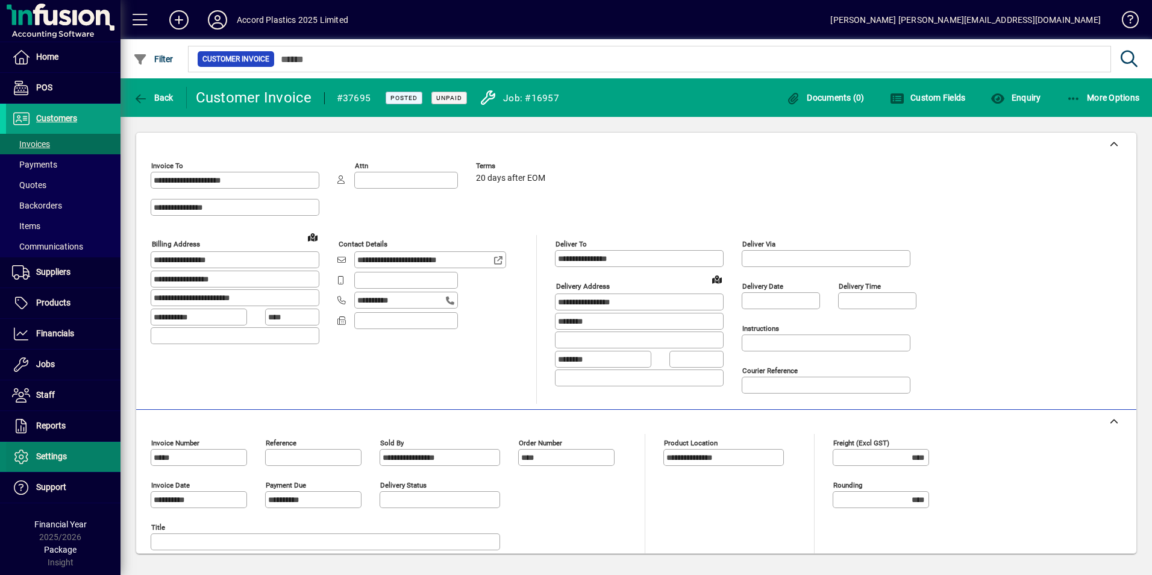
click at [57, 452] on span "Settings" at bounding box center [51, 456] width 31 height 10
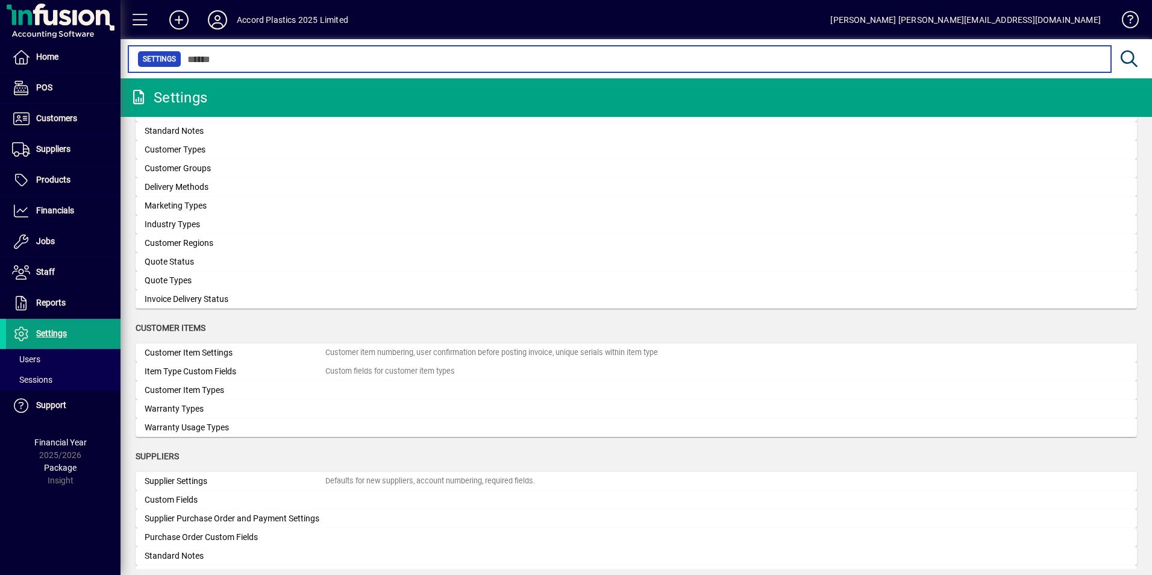
scroll to position [641, 0]
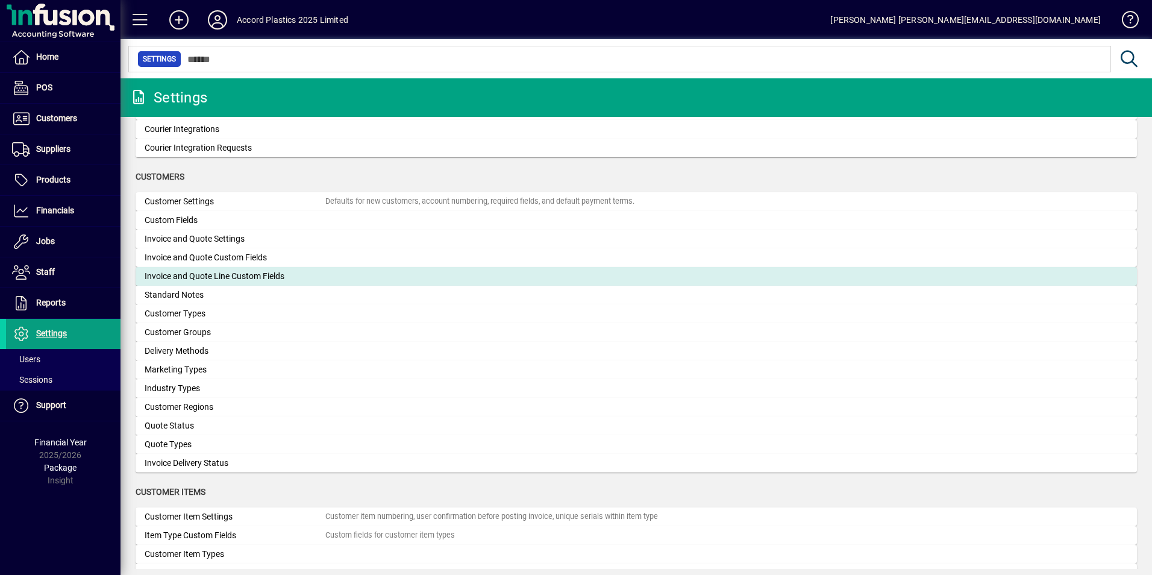
click at [223, 275] on div "Invoice and Quote Line Custom Fields" at bounding box center [235, 276] width 181 height 13
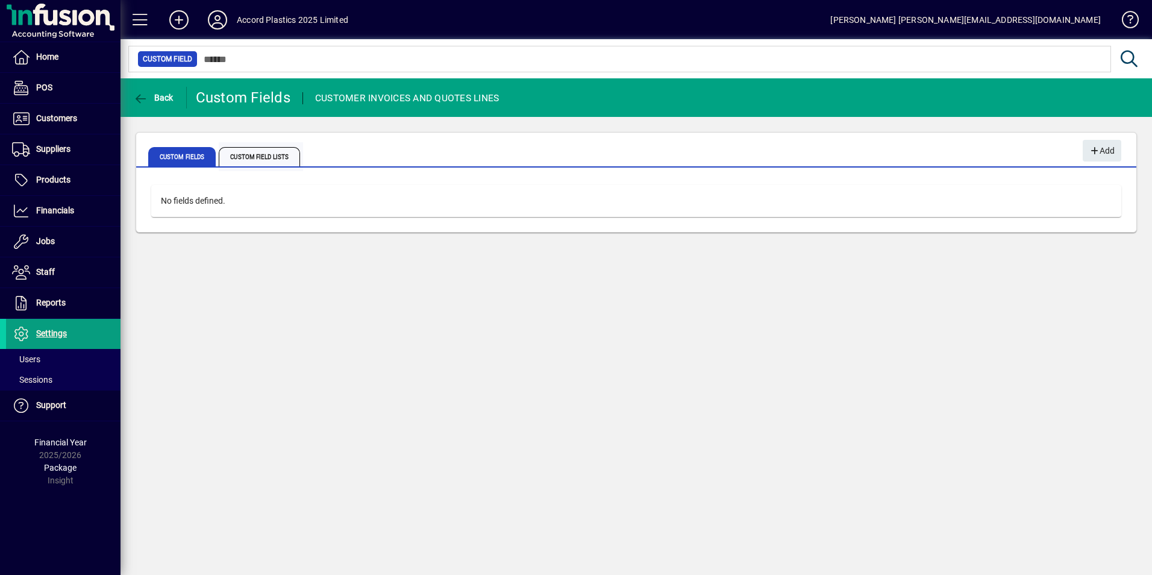
click at [258, 159] on span "Custom Field Lists" at bounding box center [259, 156] width 81 height 19
click at [195, 155] on span "Custom Fields" at bounding box center [182, 156] width 68 height 19
click at [131, 93] on span "button" at bounding box center [153, 97] width 46 height 29
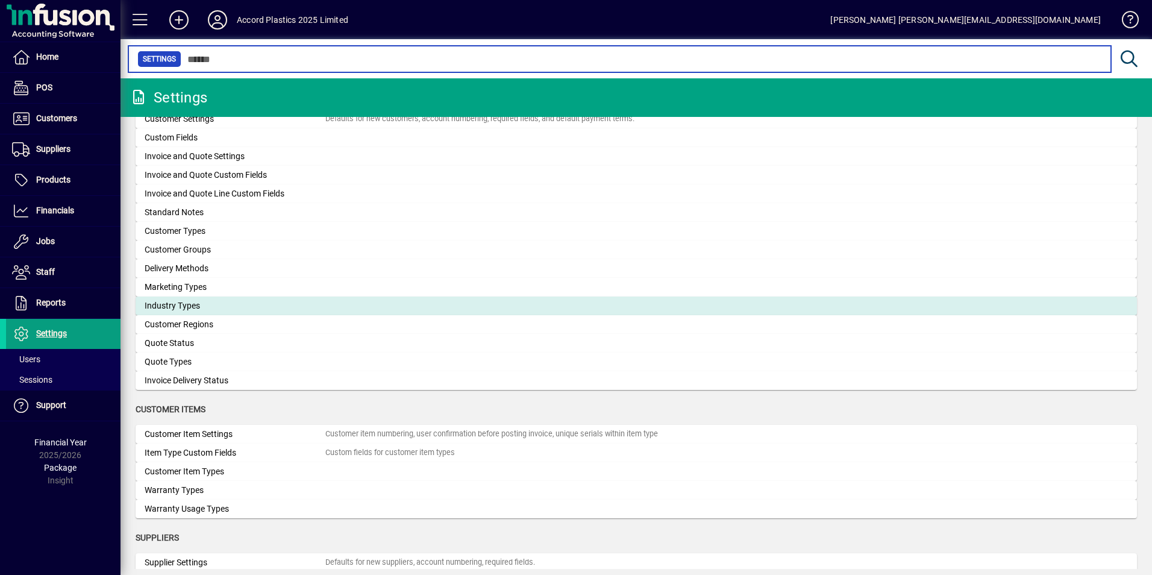
scroll to position [663, 0]
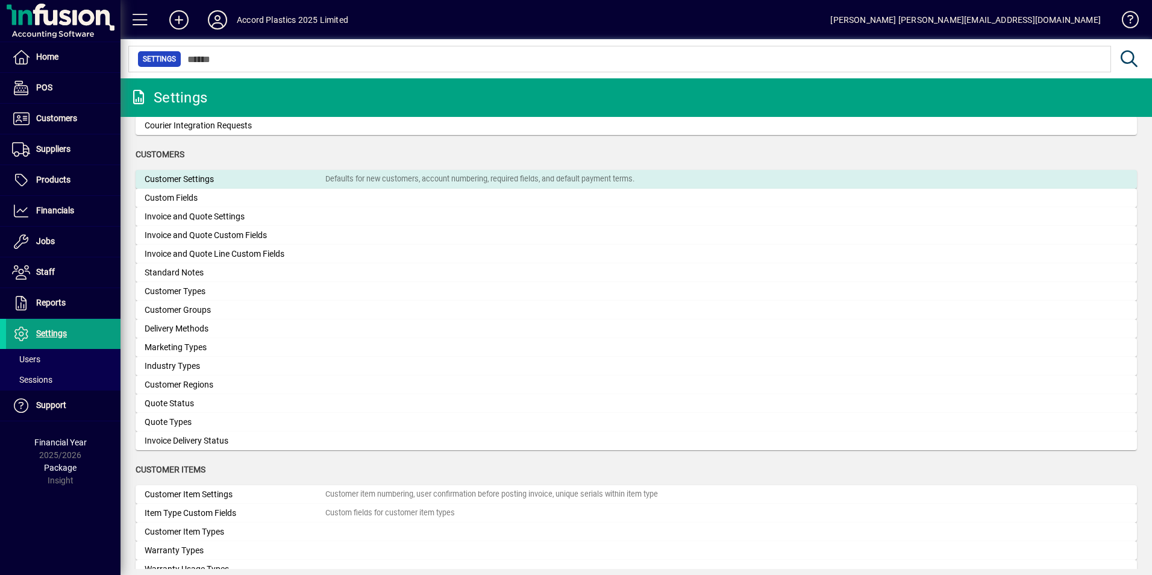
click at [159, 182] on div "Customer Settings" at bounding box center [235, 179] width 181 height 13
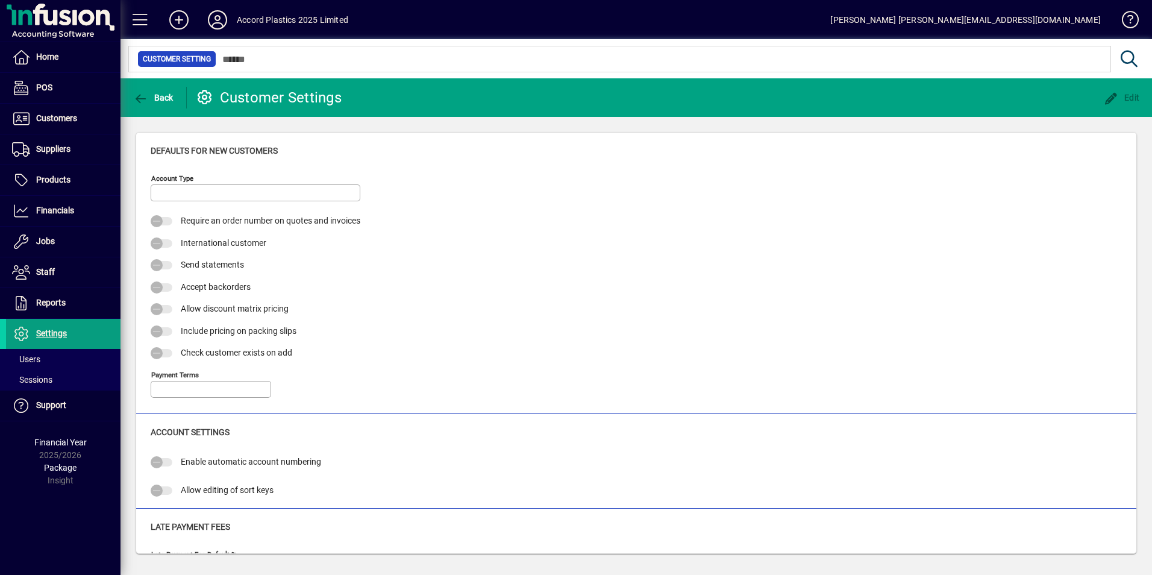
type input "****"
type input "*"
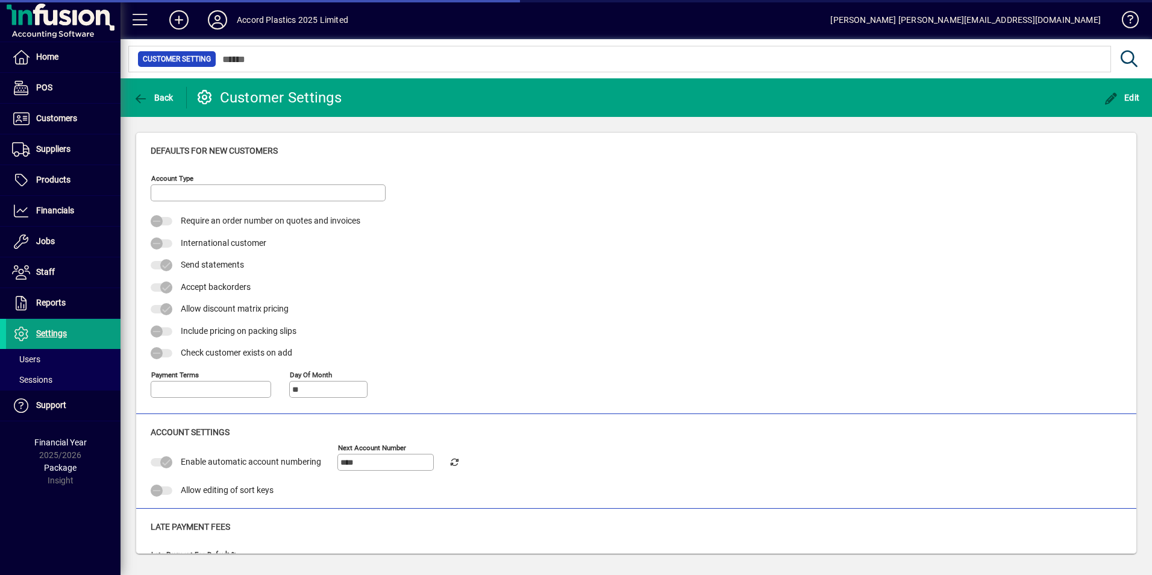
type input "**********"
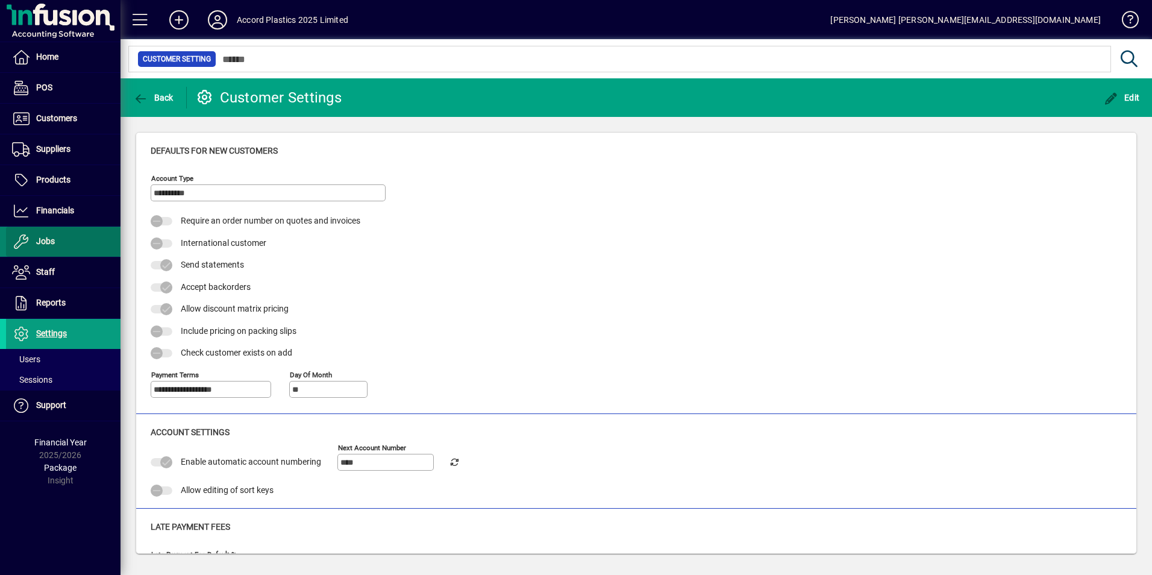
click at [52, 236] on span "Jobs" at bounding box center [30, 241] width 49 height 14
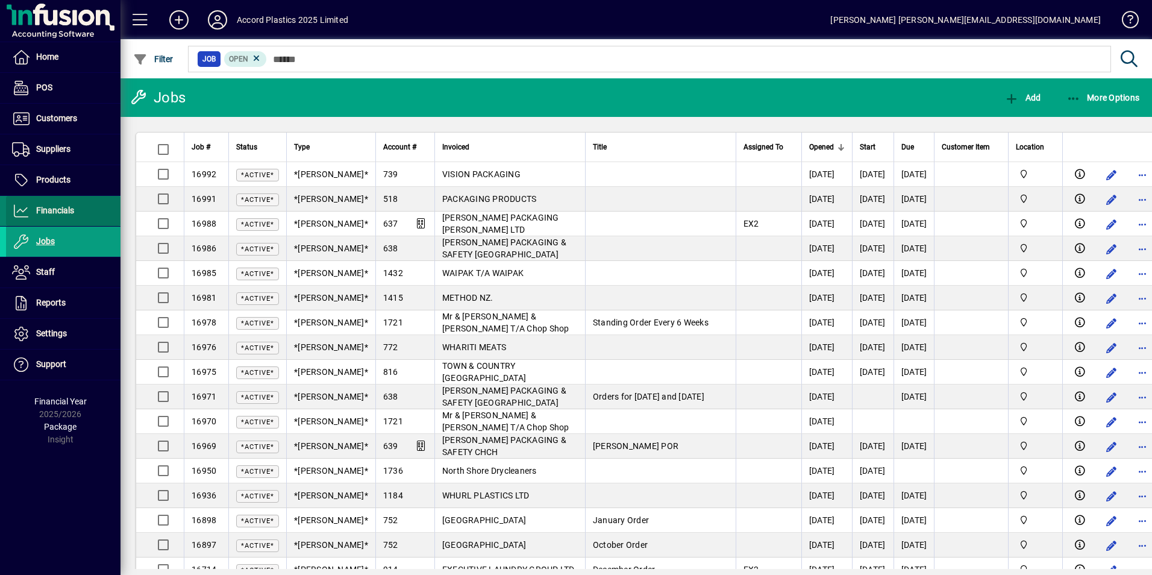
click at [49, 206] on span "Financials" at bounding box center [55, 211] width 38 height 10
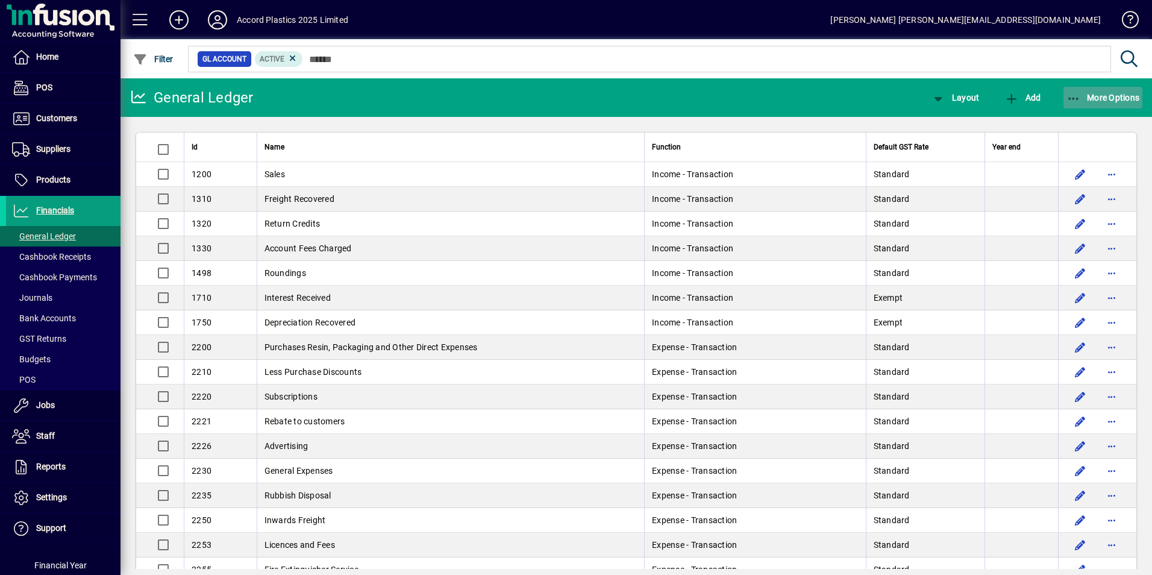
click at [1107, 94] on span "More Options" at bounding box center [1104, 98] width 74 height 10
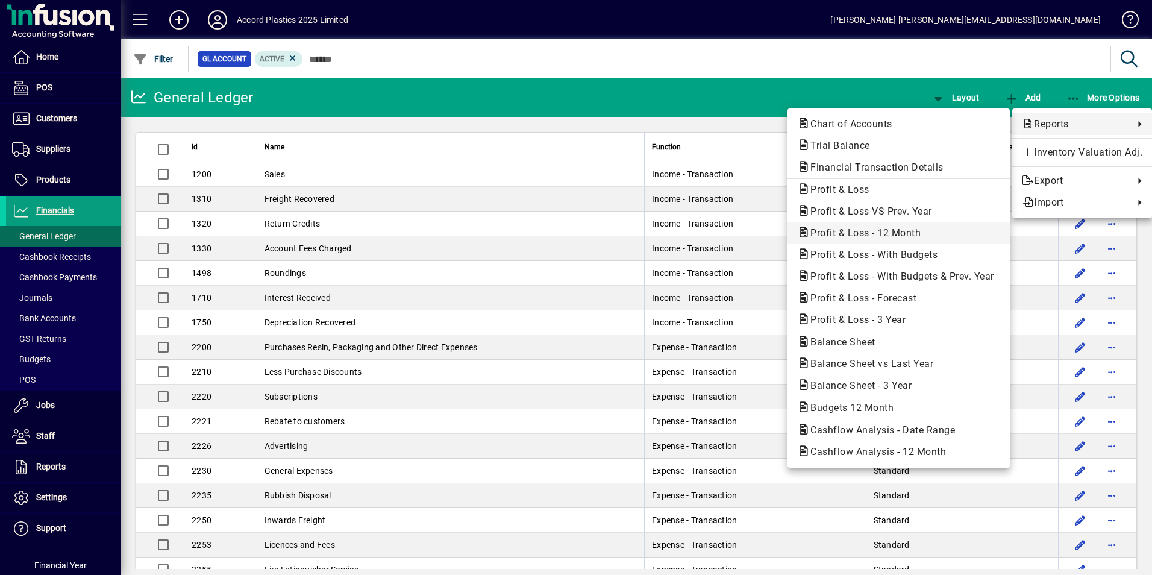
click at [843, 233] on span "Profit & Loss - 12 Month" at bounding box center [862, 232] width 130 height 11
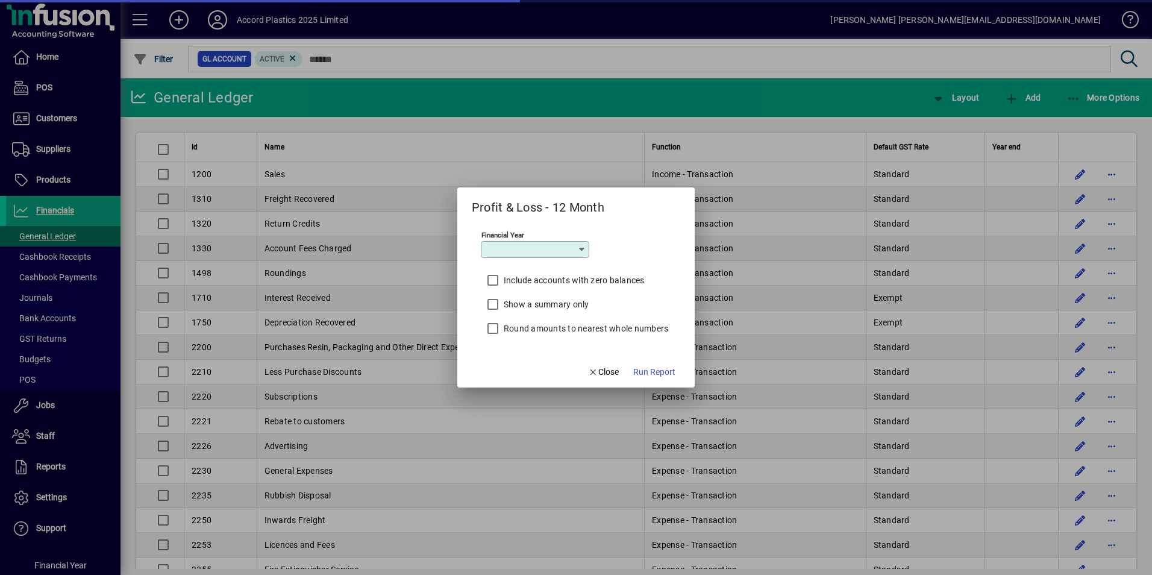
type input "*********"
click at [652, 371] on span "Run Report" at bounding box center [654, 372] width 42 height 13
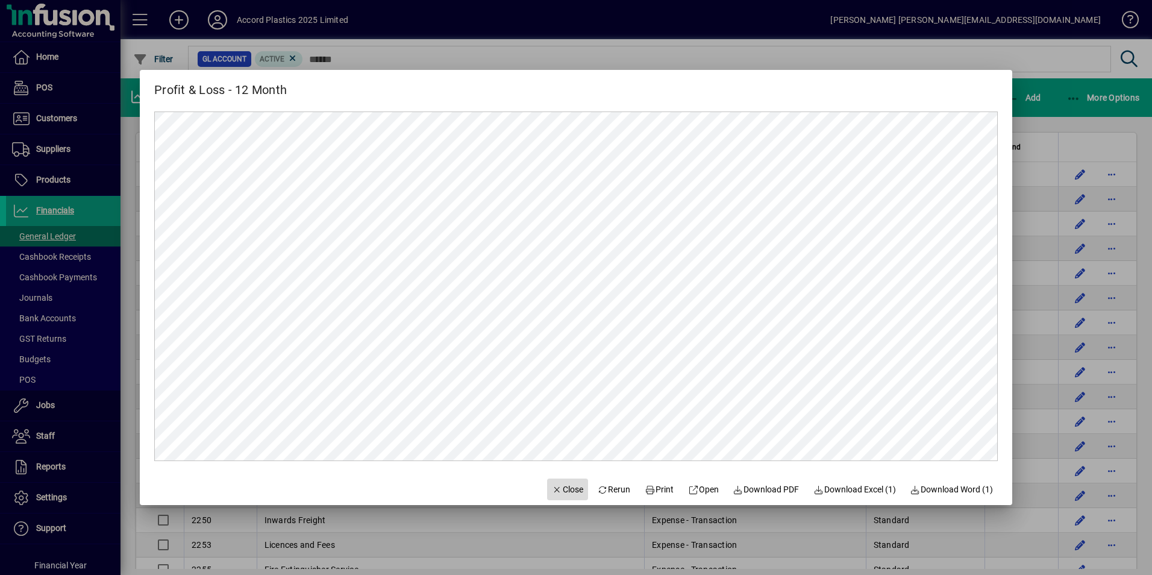
click at [557, 488] on span "Close" at bounding box center [567, 489] width 31 height 13
